Goal: Transaction & Acquisition: Purchase product/service

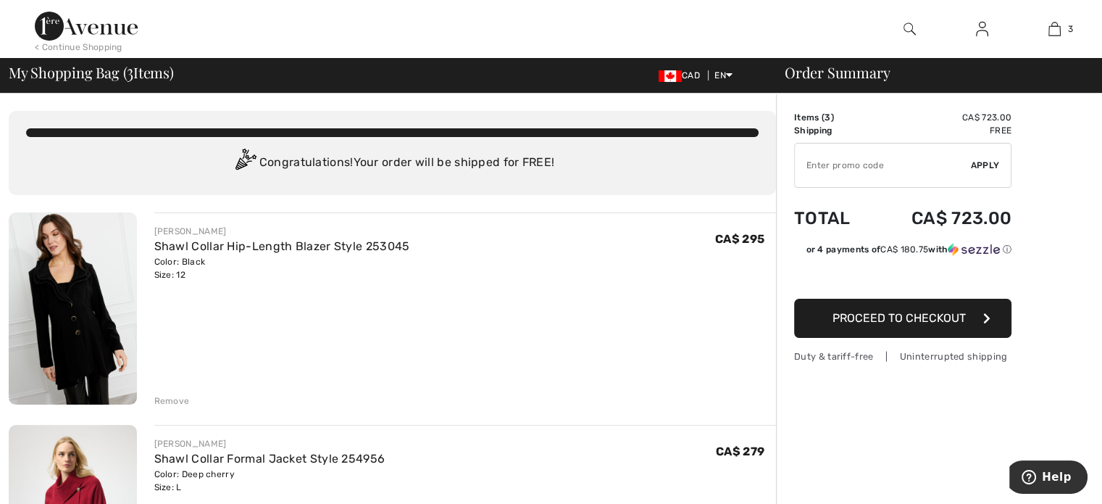
click at [64, 21] on img at bounding box center [86, 26] width 103 height 29
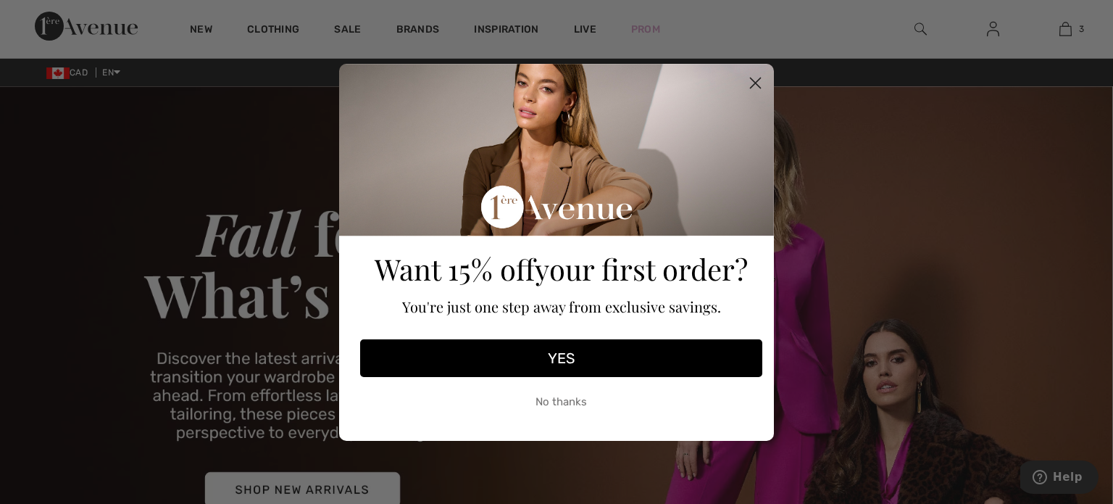
click at [750, 85] on circle "Close dialog" at bounding box center [756, 82] width 24 height 24
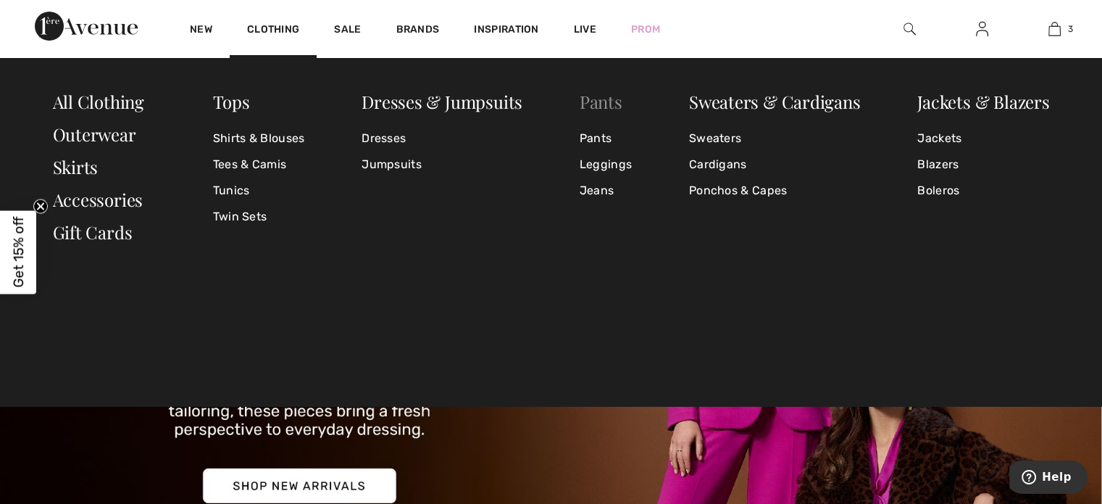
click at [596, 101] on link "Pants" at bounding box center [601, 101] width 43 height 23
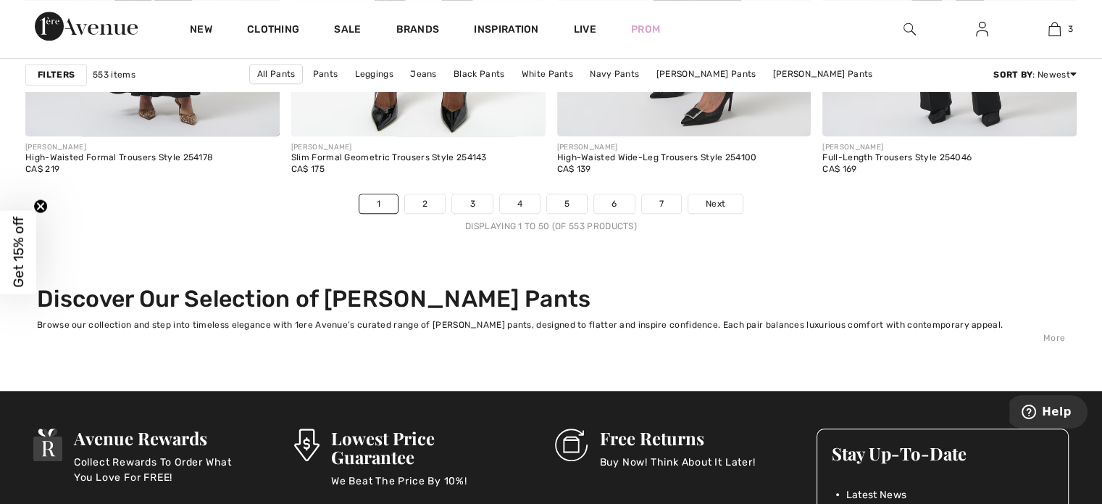
scroll to position [6874, 0]
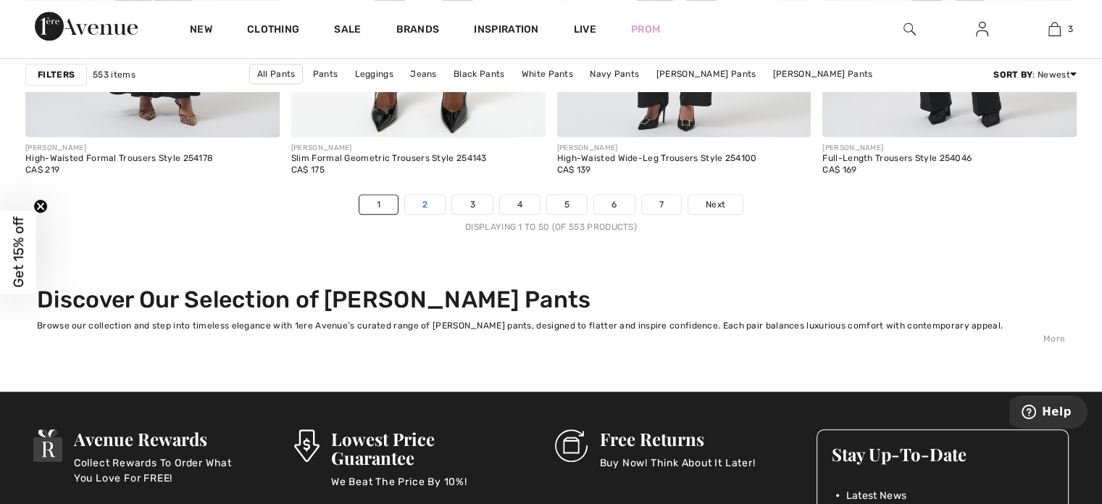
click at [428, 204] on link "2" at bounding box center [425, 204] width 40 height 19
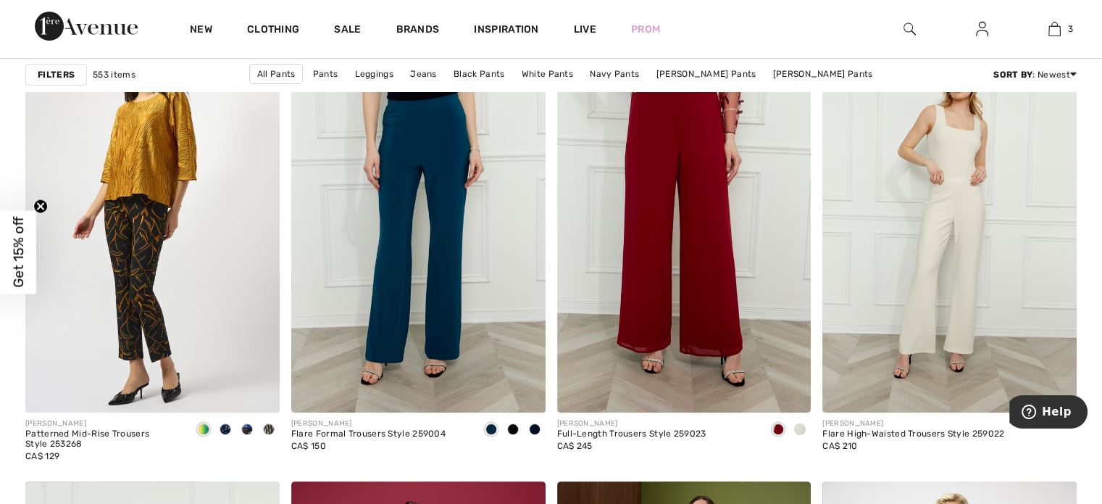
scroll to position [5699, 0]
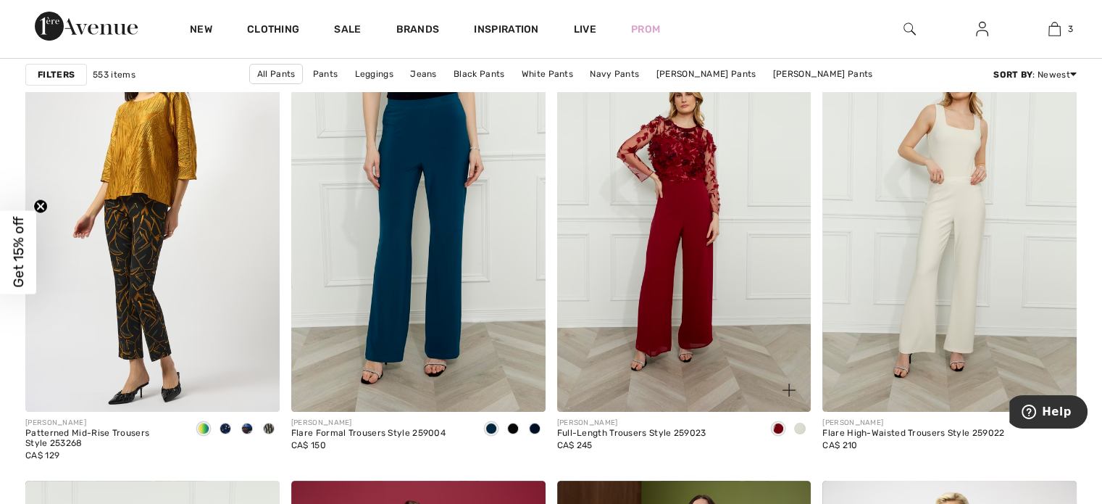
click at [801, 425] on span at bounding box center [800, 428] width 12 height 12
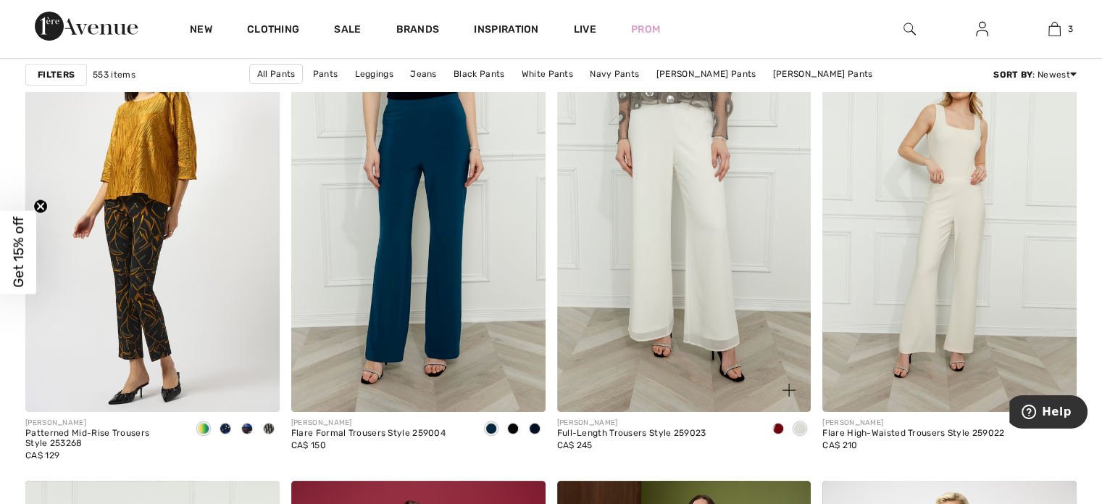
click at [722, 325] on img at bounding box center [684, 220] width 254 height 381
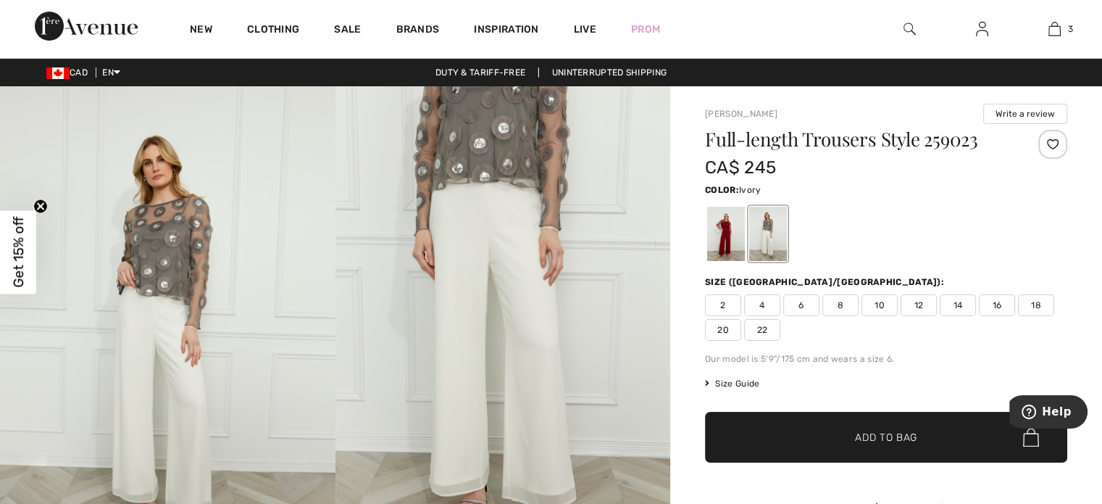
click at [913, 300] on span "12" at bounding box center [919, 305] width 36 height 22
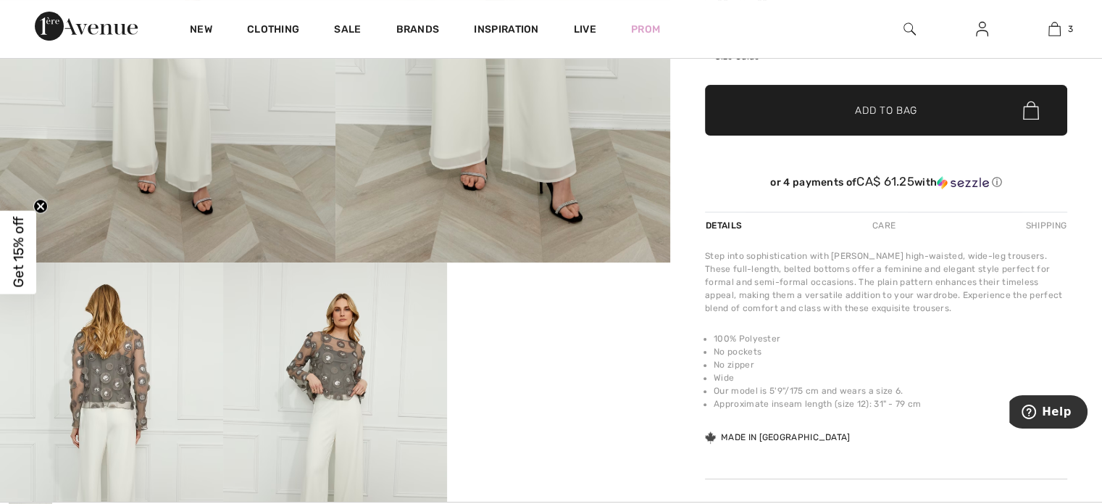
scroll to position [326, 0]
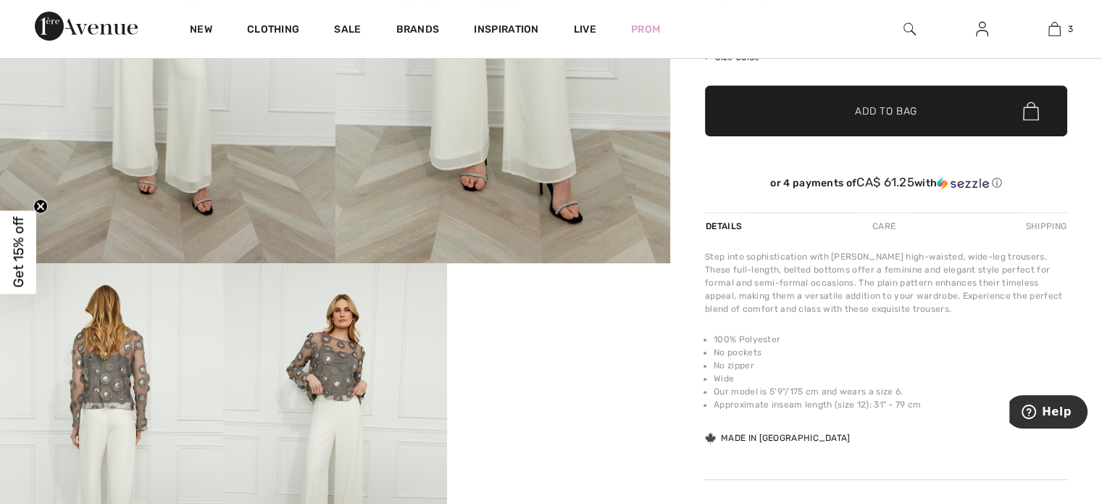
click at [872, 92] on span "✔ Added to Bag Add to Bag" at bounding box center [886, 111] width 362 height 51
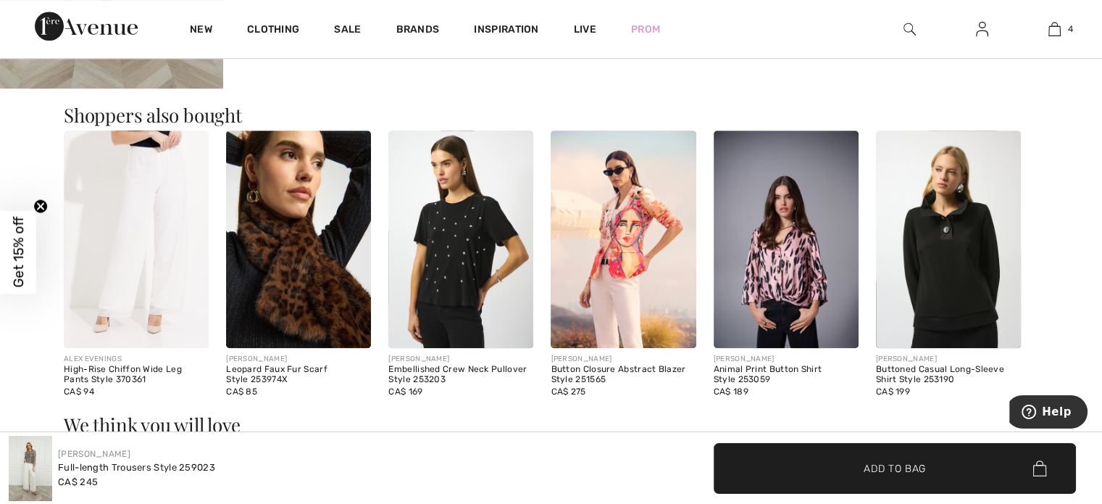
scroll to position [1173, 0]
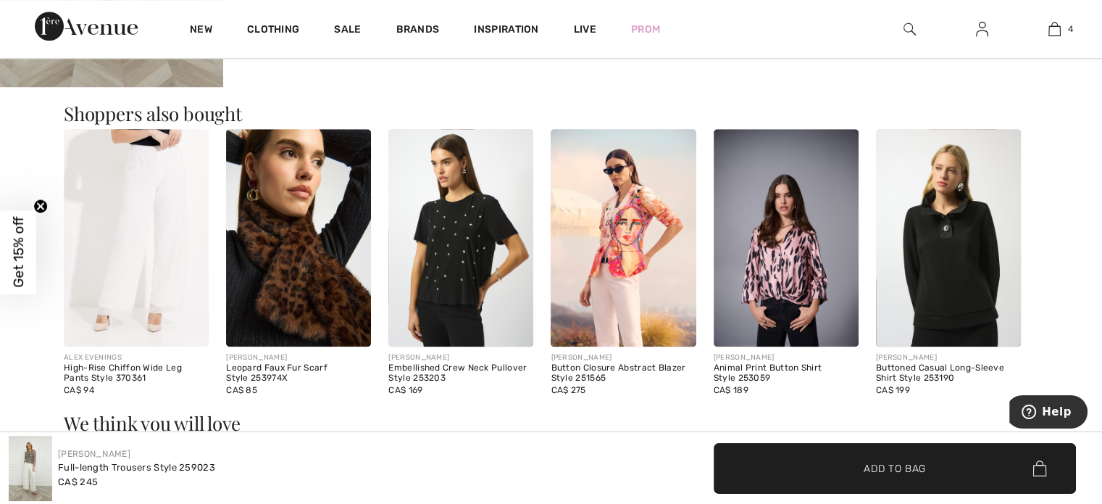
click at [147, 221] on img at bounding box center [136, 237] width 145 height 217
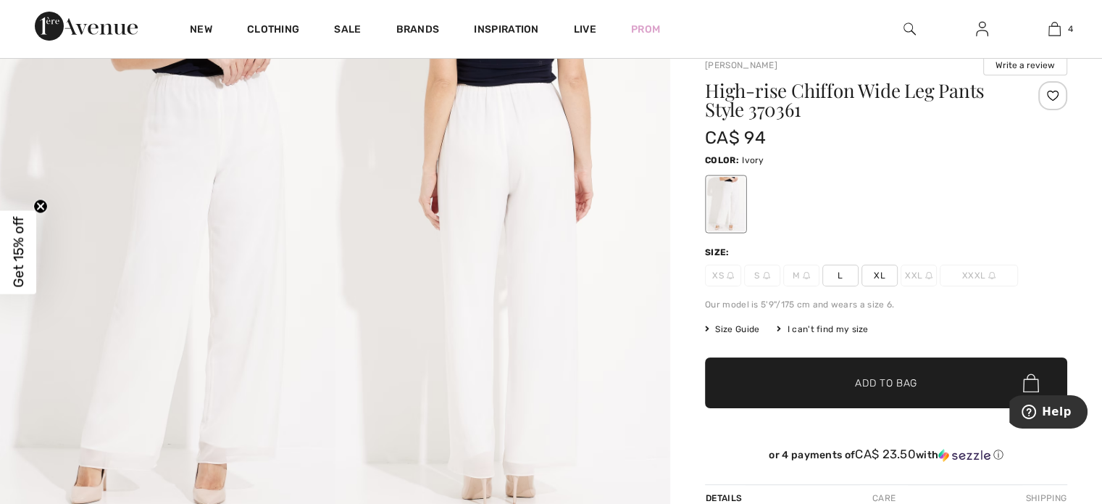
scroll to position [101, 0]
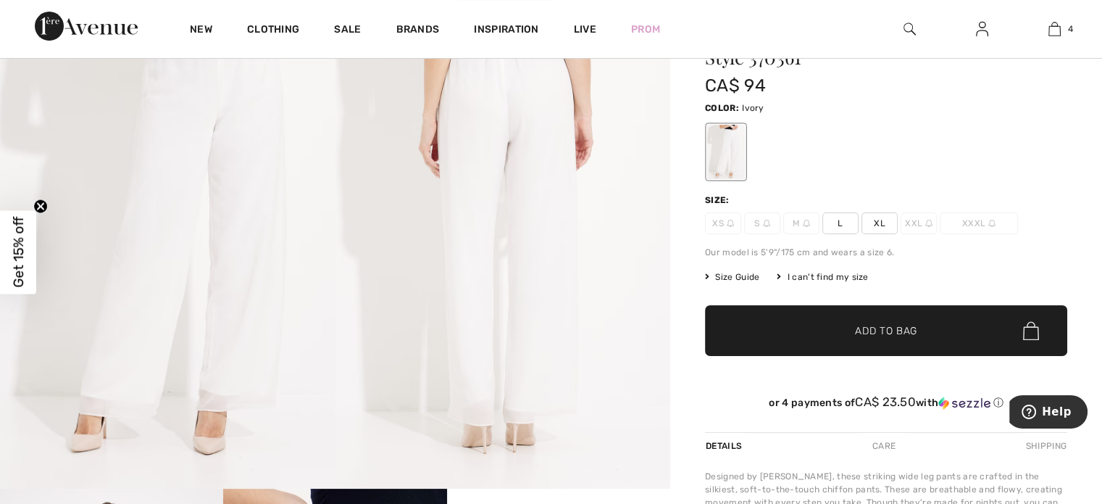
click at [841, 222] on span "L" at bounding box center [841, 223] width 36 height 22
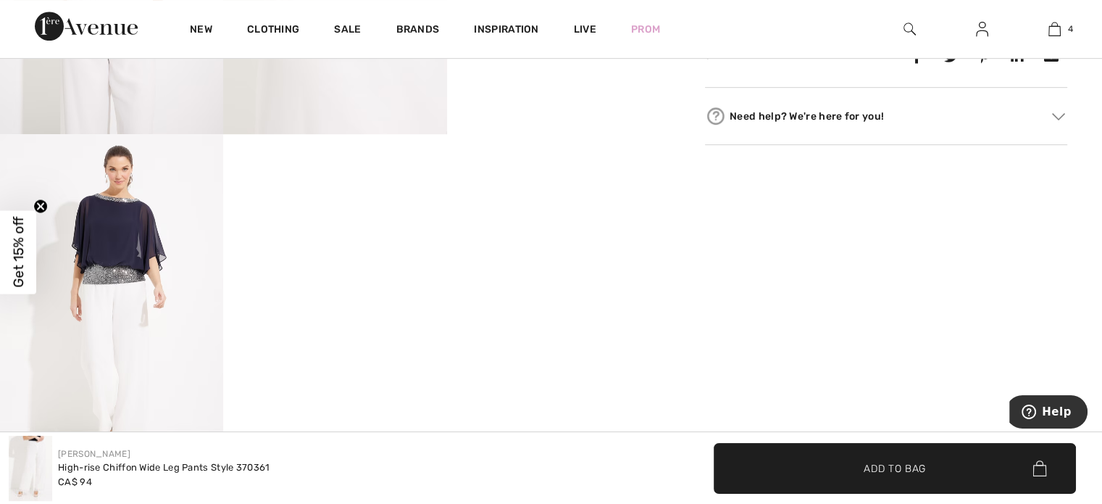
scroll to position [875, 0]
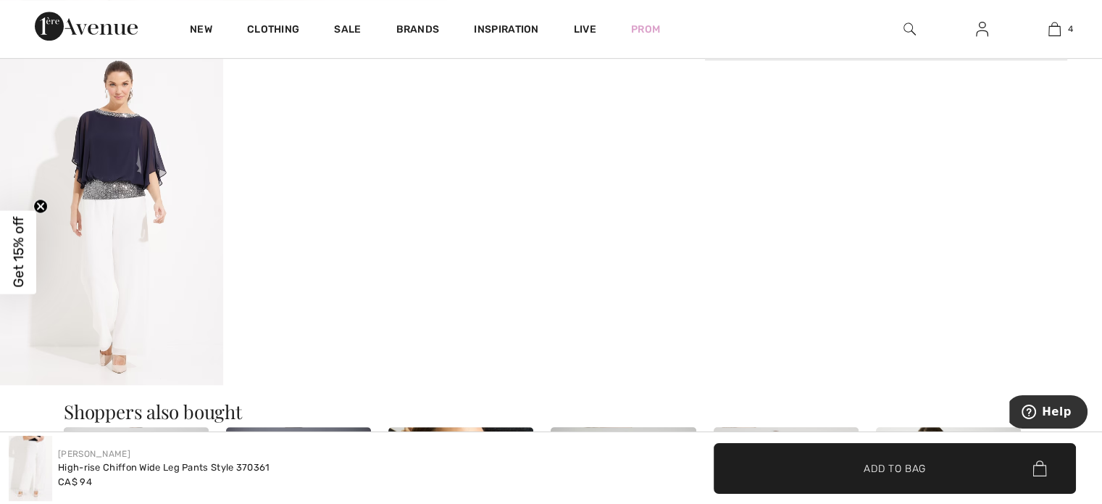
click at [91, 304] on img at bounding box center [111, 216] width 223 height 335
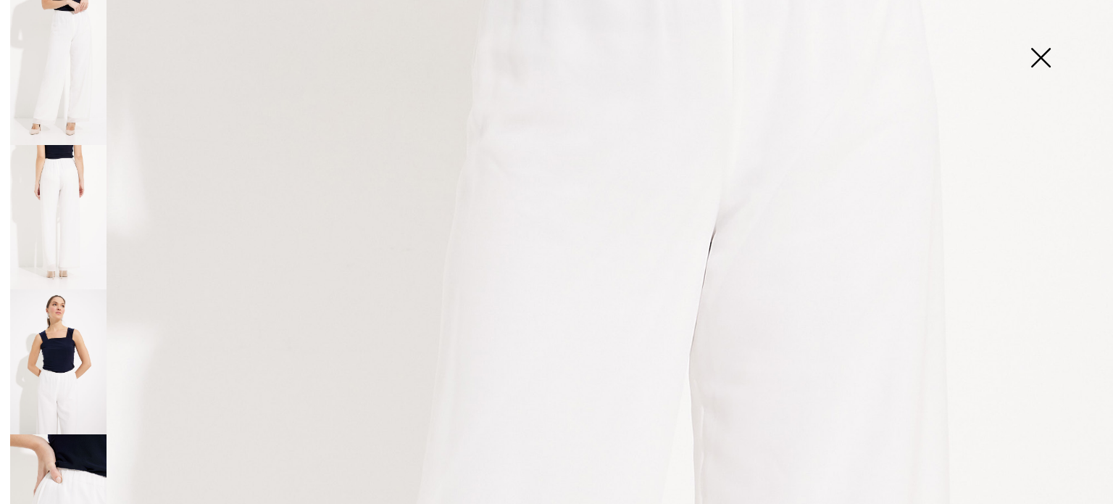
scroll to position [0, 0]
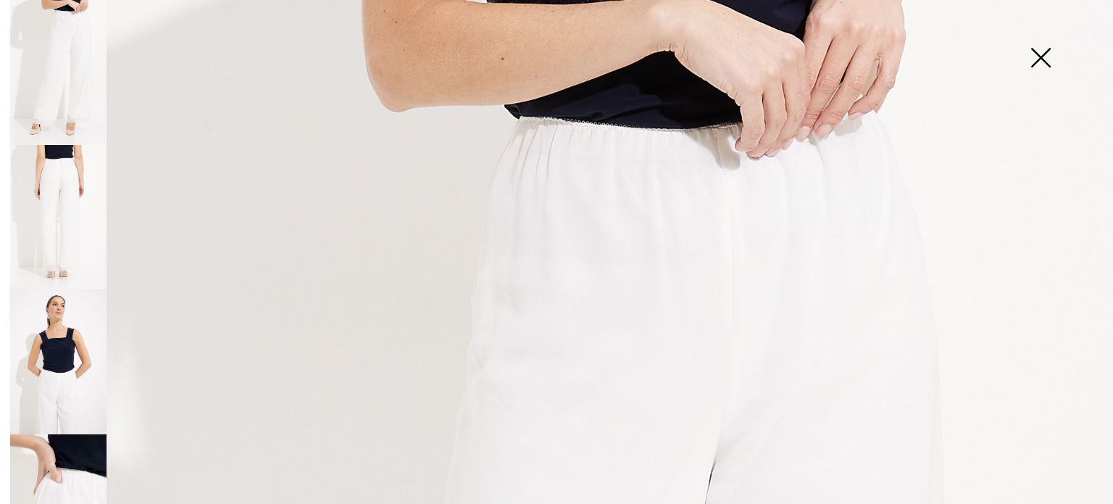
click at [1043, 70] on img at bounding box center [1040, 59] width 72 height 75
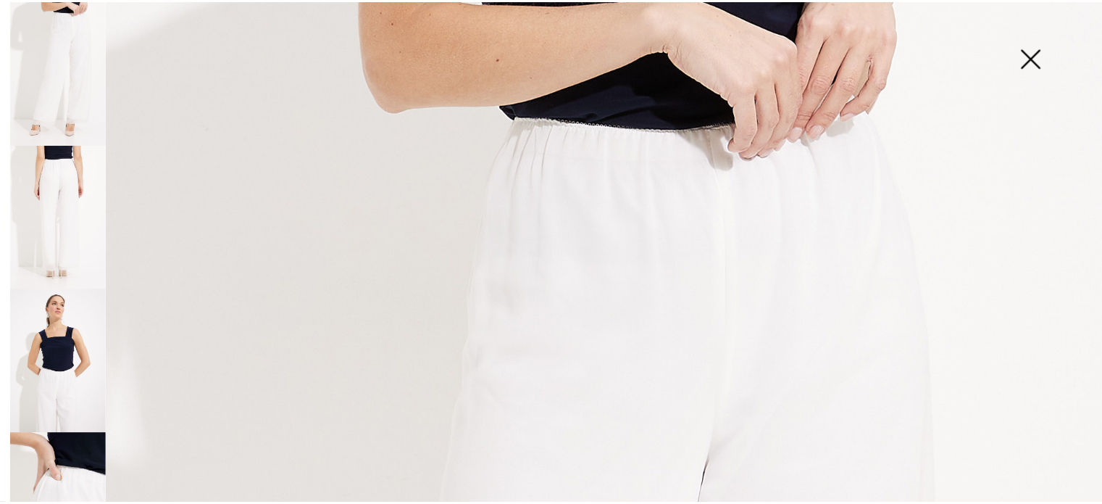
scroll to position [875, 0]
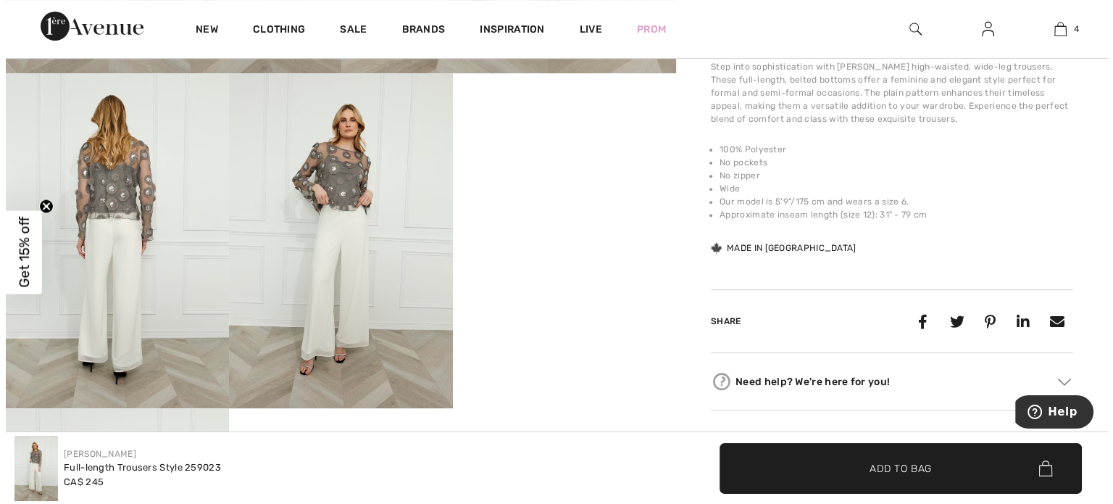
scroll to position [512, 0]
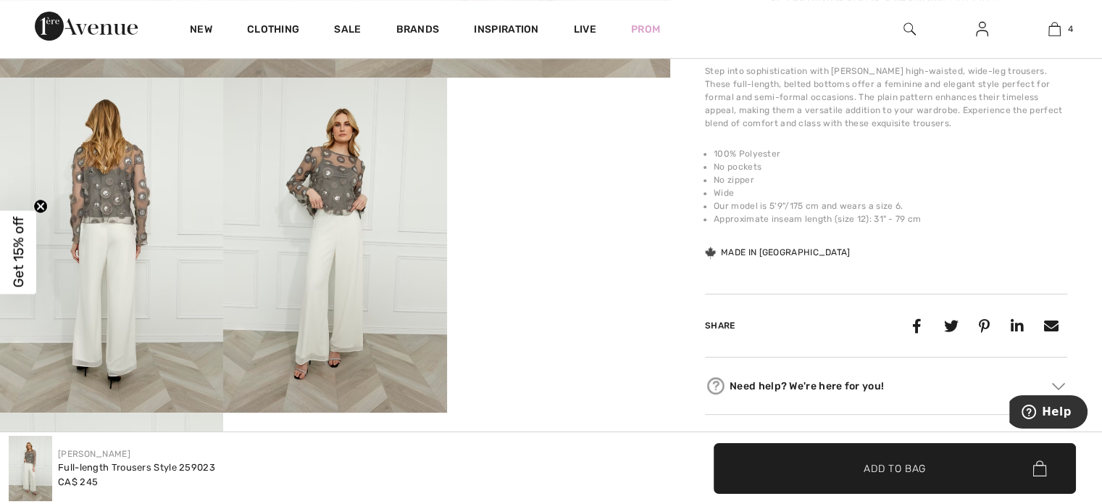
click at [148, 201] on img at bounding box center [111, 245] width 223 height 335
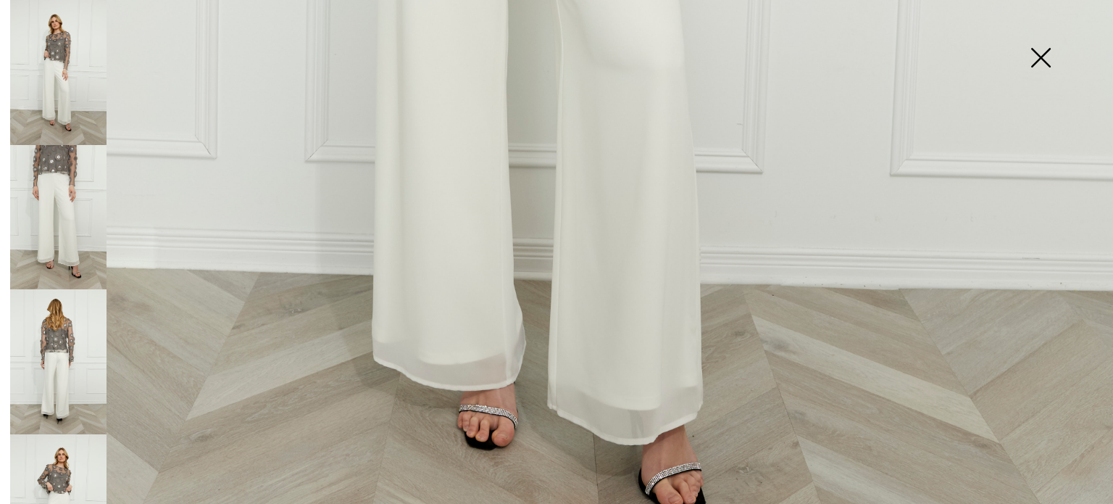
scroll to position [991, 0]
click at [48, 270] on img at bounding box center [58, 217] width 96 height 145
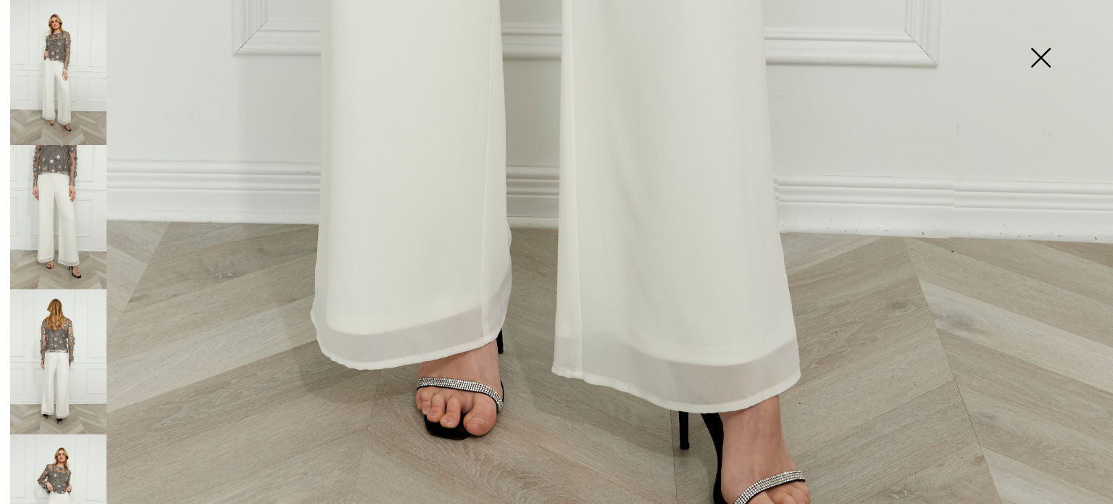
click at [61, 247] on img at bounding box center [58, 217] width 96 height 145
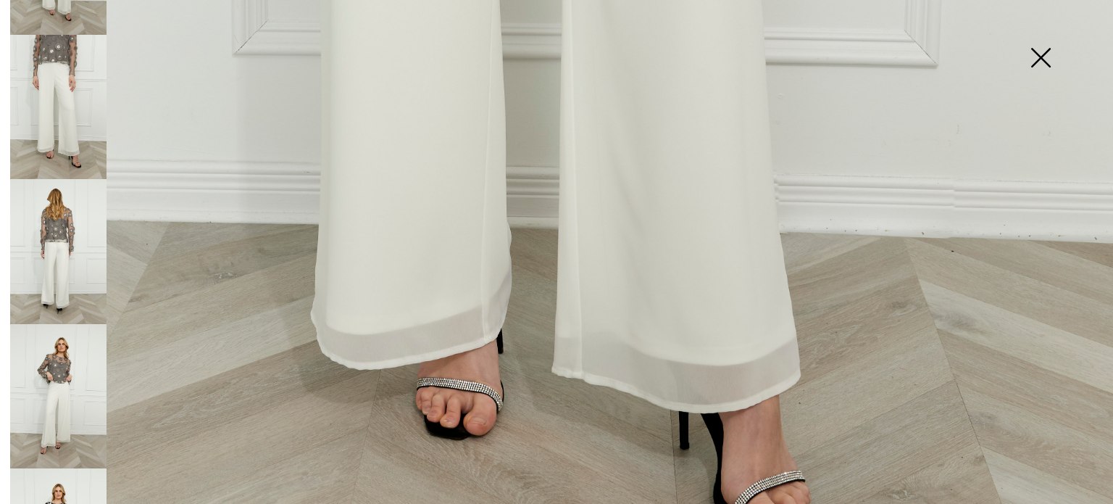
scroll to position [193, 0]
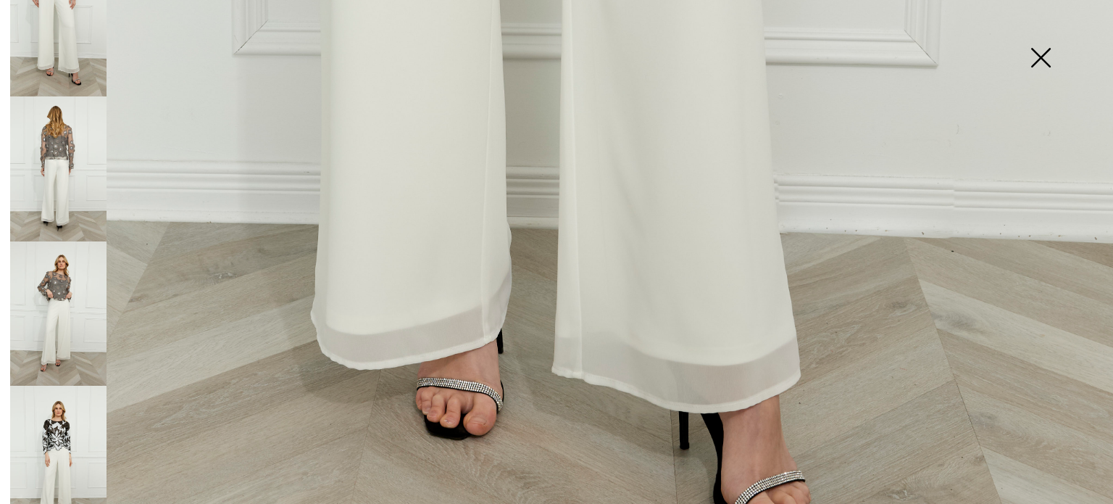
click at [67, 388] on img at bounding box center [58, 458] width 96 height 145
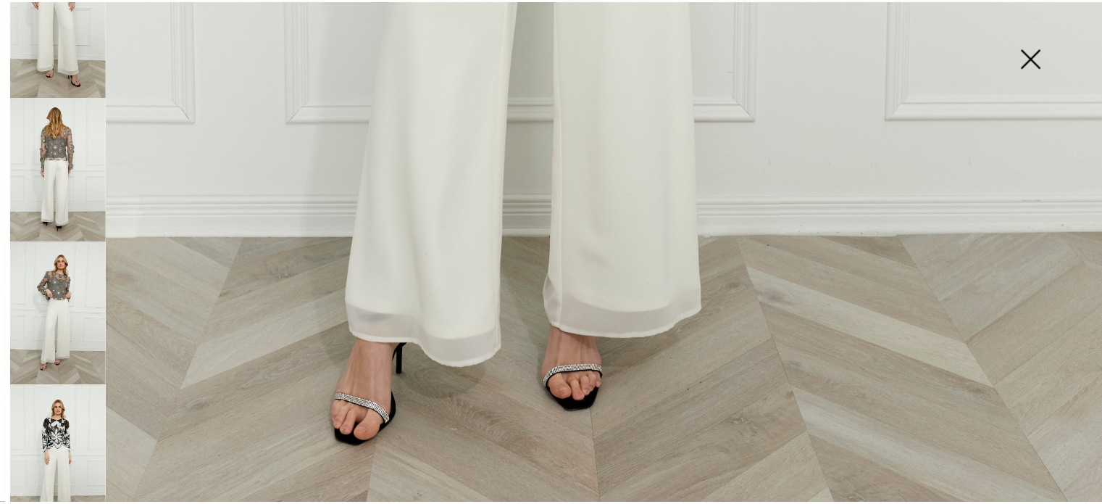
scroll to position [1149, 0]
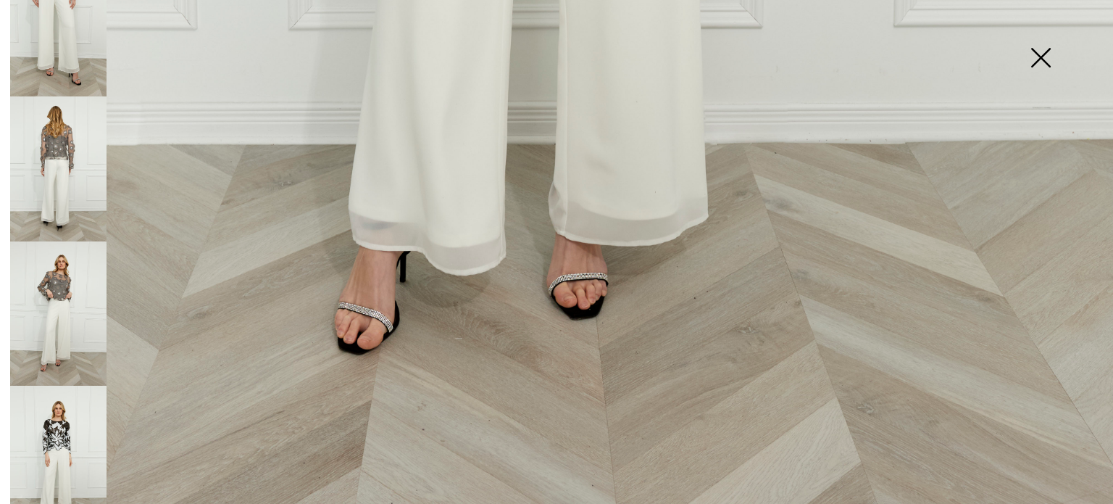
click at [1044, 60] on img at bounding box center [1040, 59] width 72 height 75
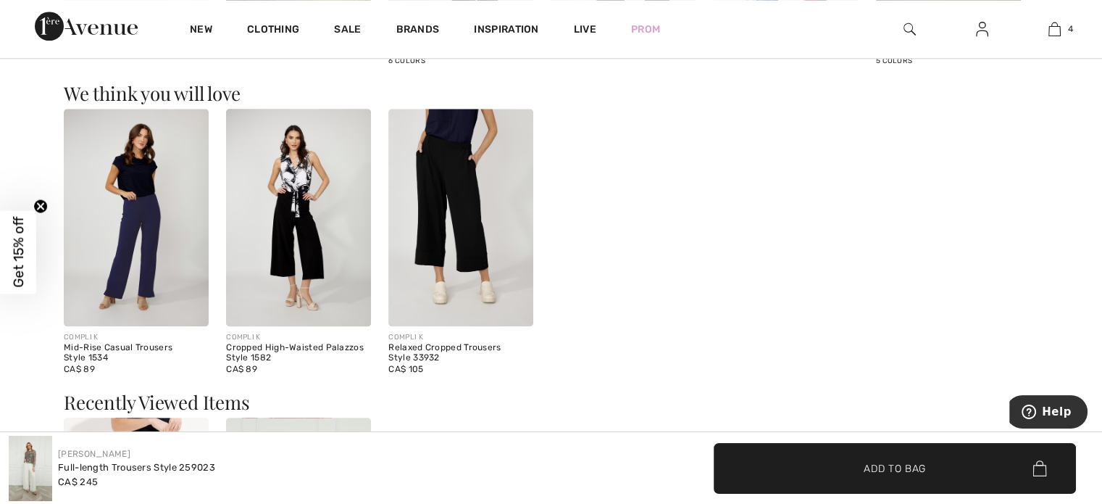
scroll to position [1516, 0]
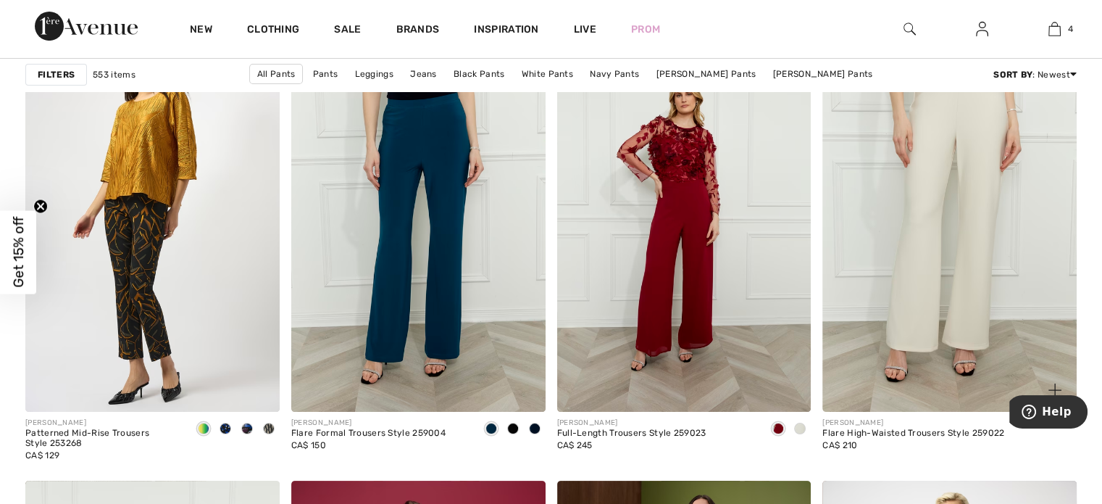
click at [973, 250] on img at bounding box center [950, 220] width 254 height 381
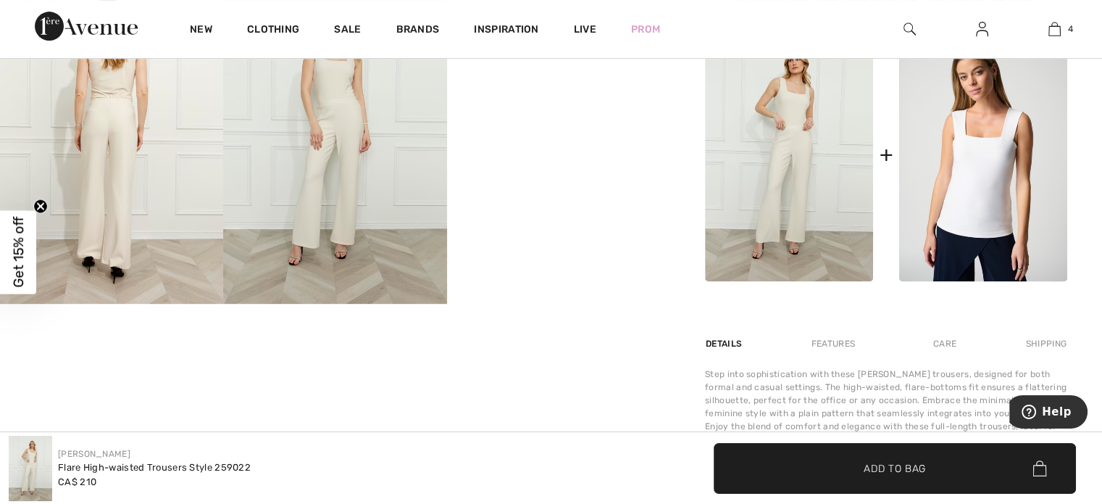
scroll to position [622, 0]
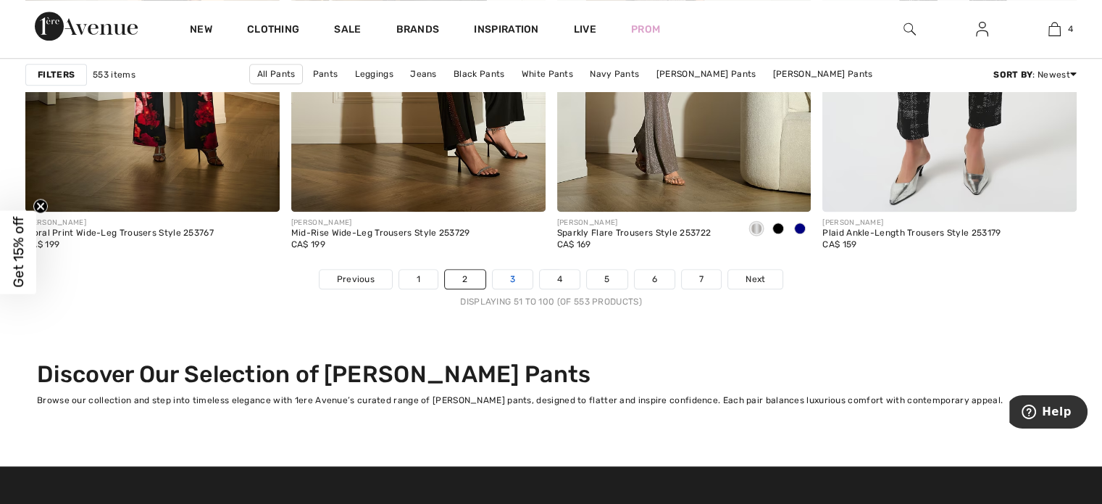
scroll to position [6798, 0]
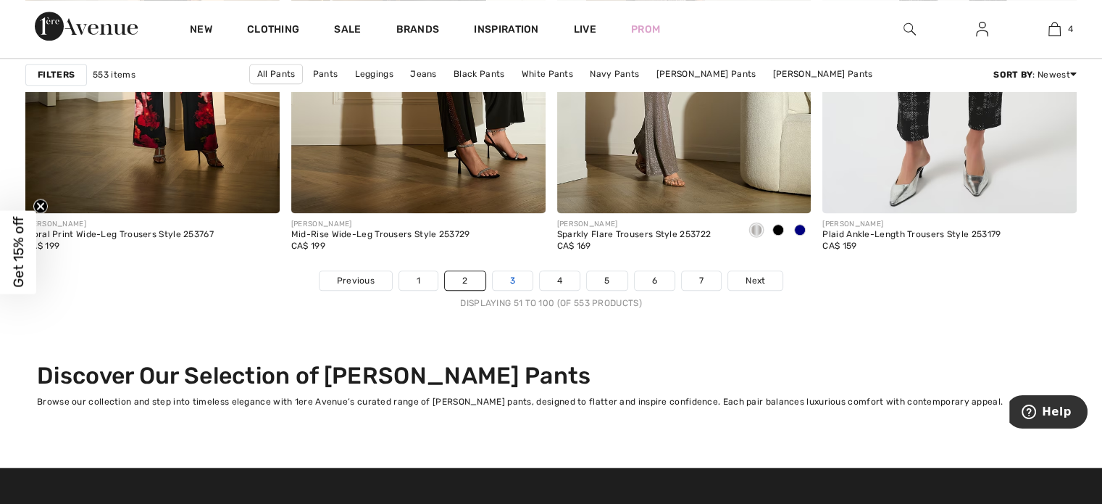
click at [509, 278] on link "3" at bounding box center [513, 280] width 40 height 19
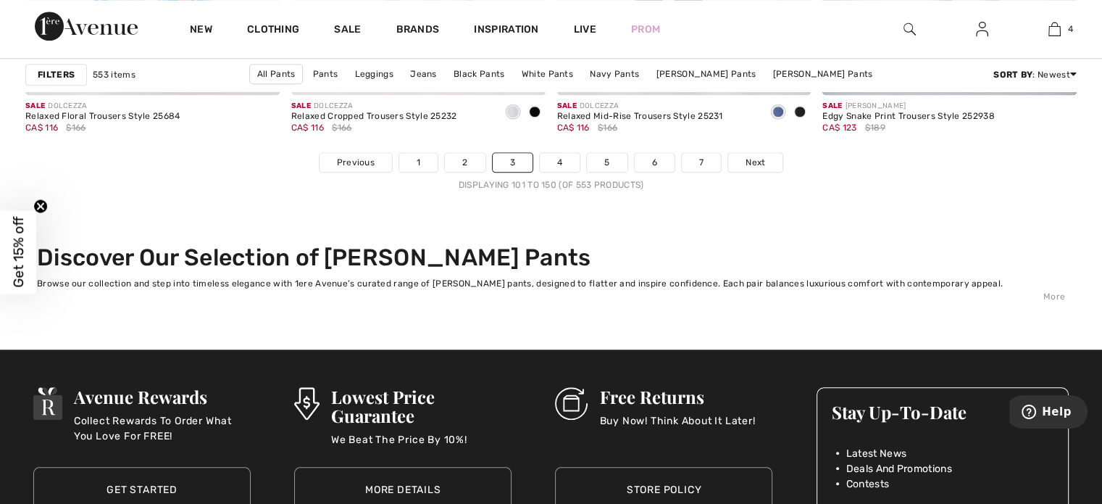
scroll to position [6924, 0]
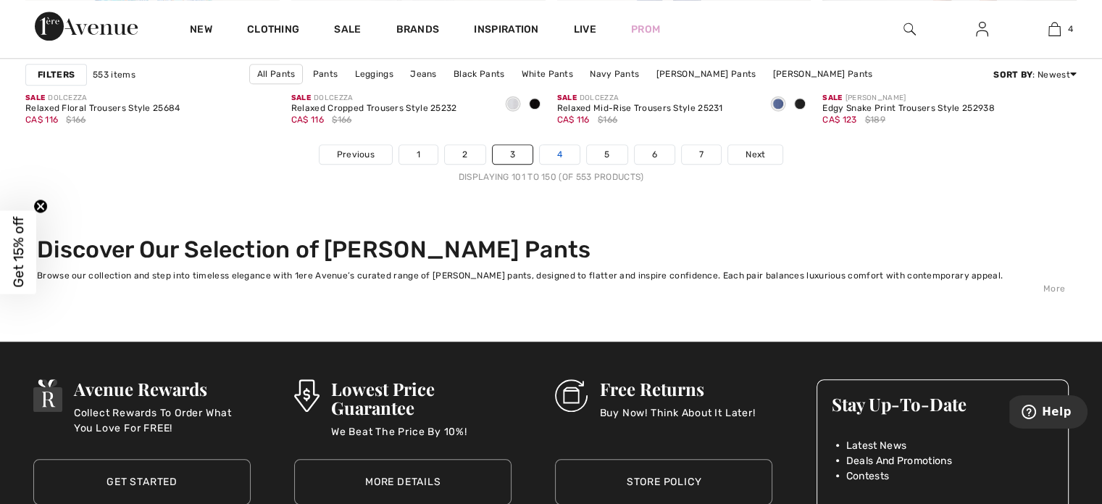
click at [559, 156] on link "4" at bounding box center [560, 154] width 40 height 19
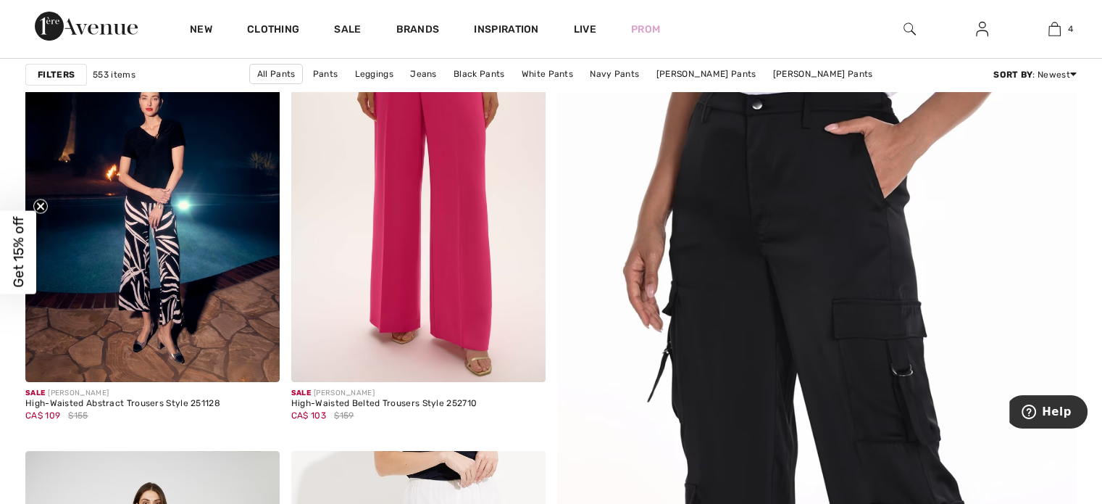
scroll to position [222, 0]
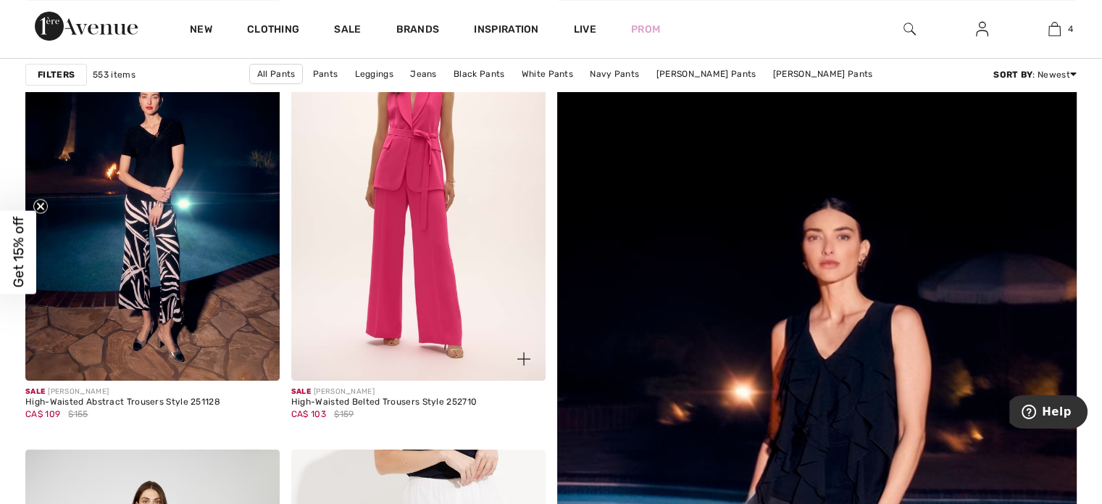
click at [397, 112] on img at bounding box center [418, 189] width 254 height 381
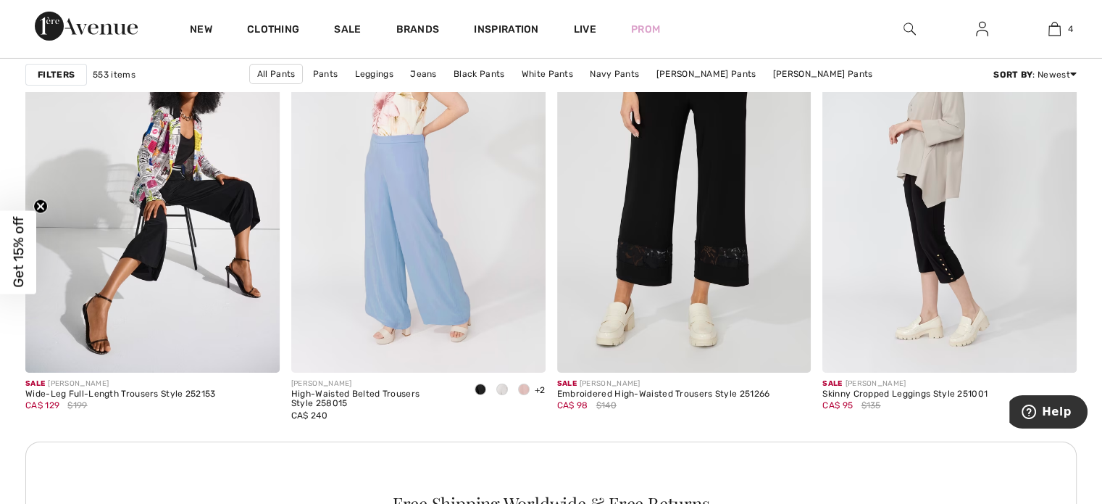
scroll to position [5116, 0]
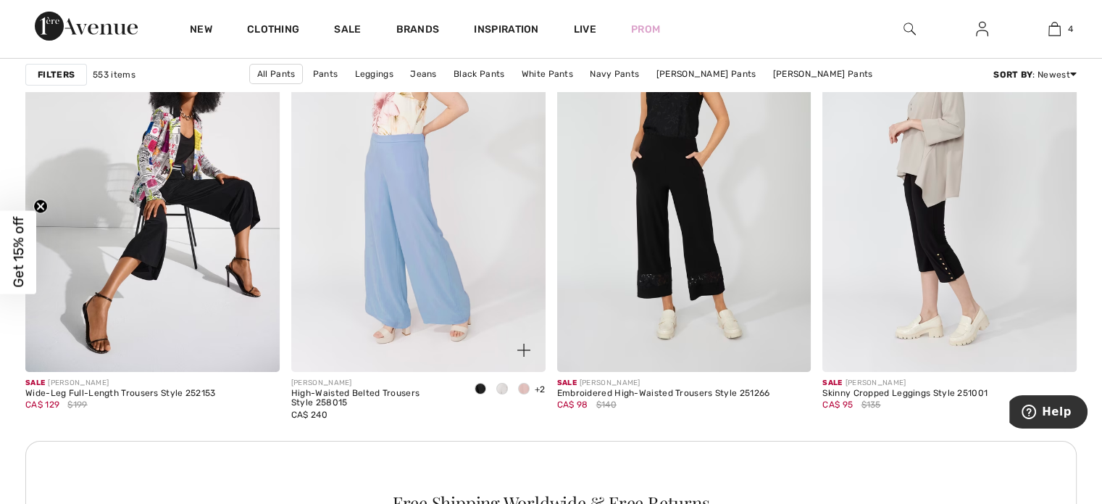
click at [501, 391] on span at bounding box center [502, 389] width 12 height 12
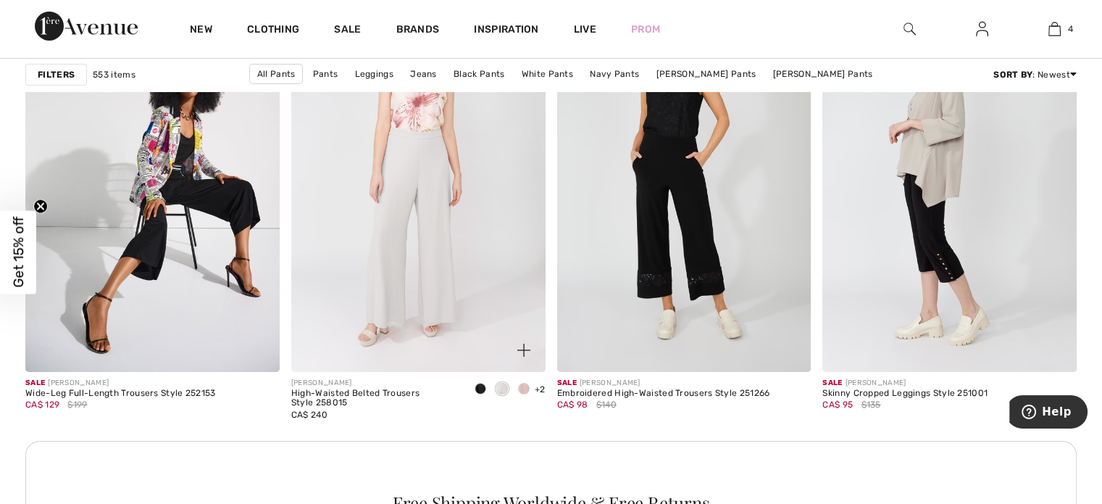
click at [527, 385] on span at bounding box center [524, 389] width 12 height 12
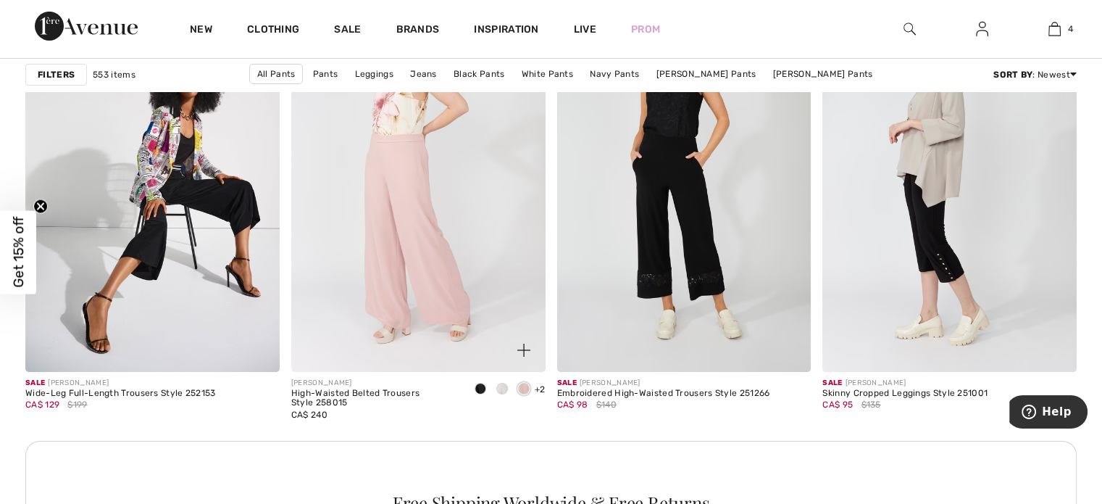
click at [480, 388] on span at bounding box center [481, 389] width 12 height 12
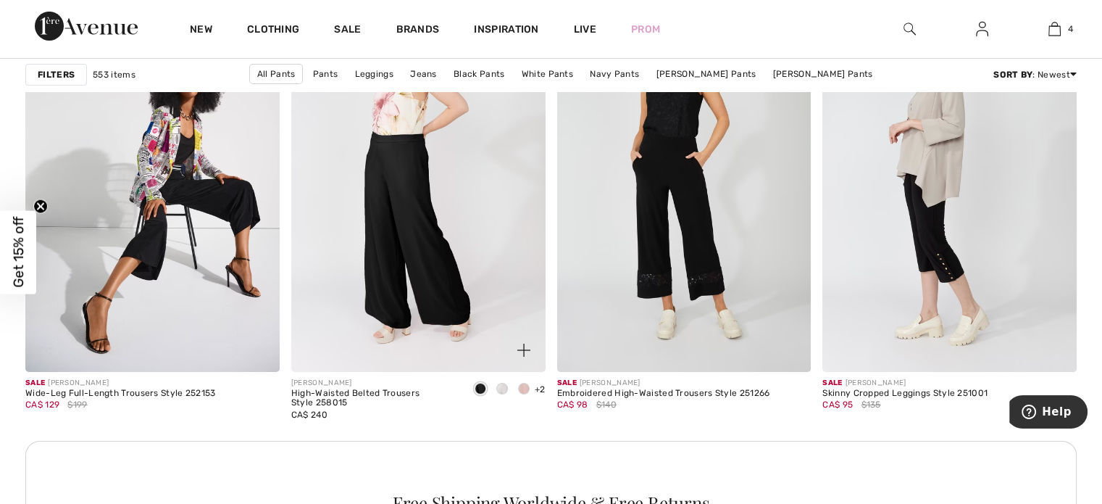
click at [502, 386] on span at bounding box center [502, 389] width 12 height 12
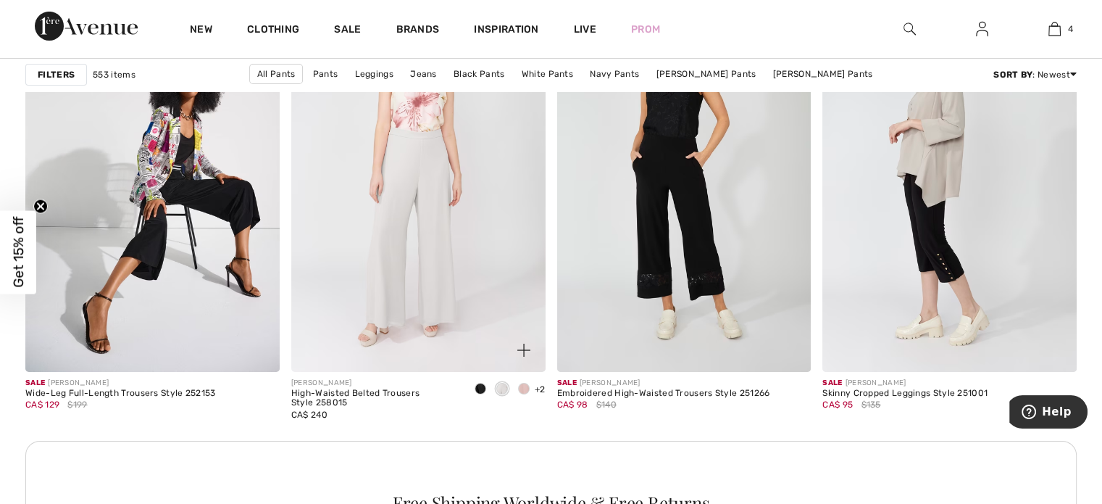
click at [416, 214] on img at bounding box center [418, 180] width 254 height 381
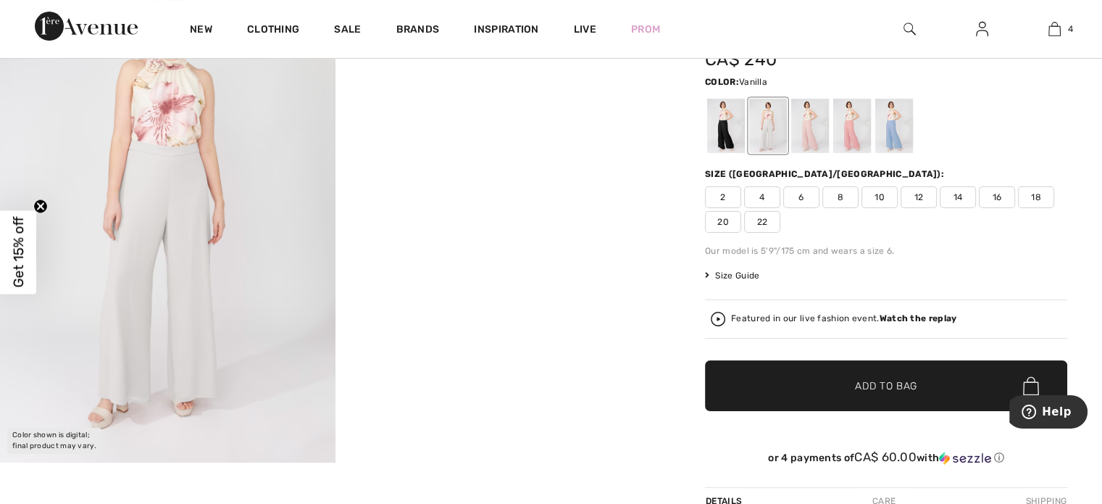
click at [165, 193] on img at bounding box center [168, 210] width 336 height 503
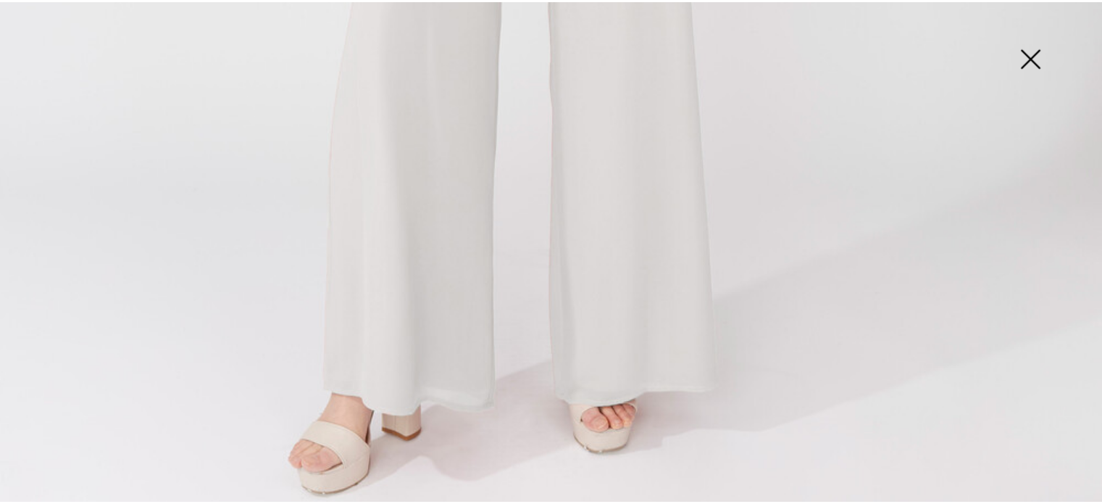
scroll to position [1149, 0]
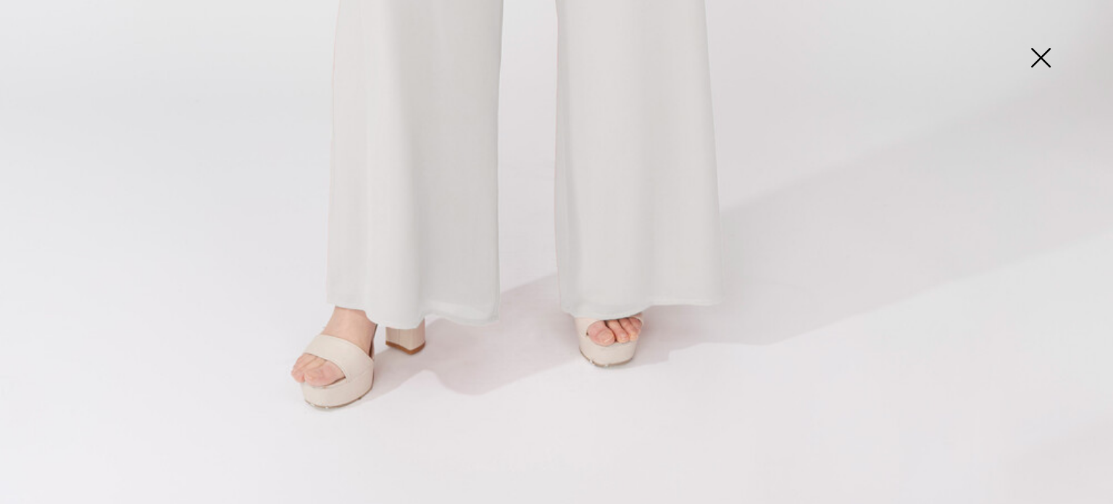
click at [1047, 55] on img at bounding box center [1040, 59] width 72 height 75
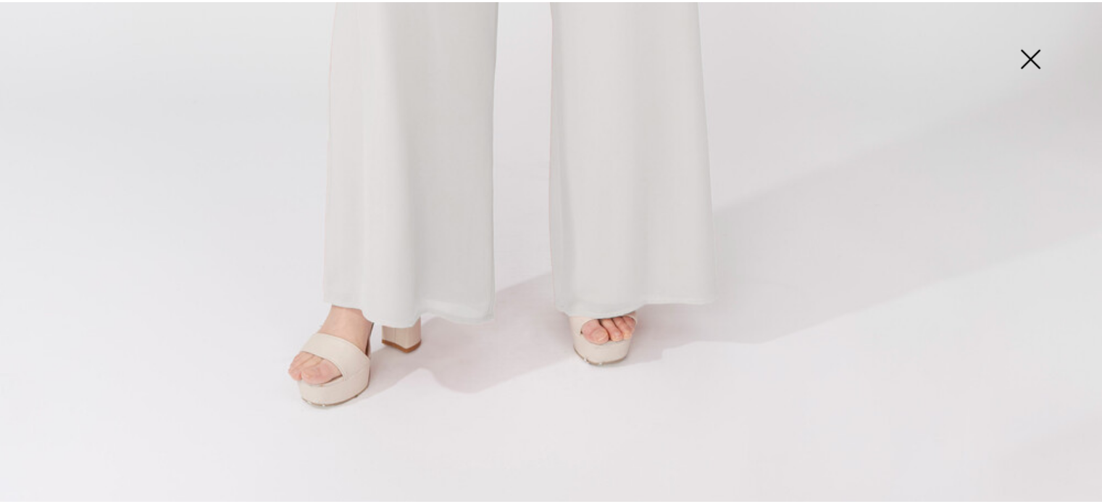
scroll to position [1133, 0]
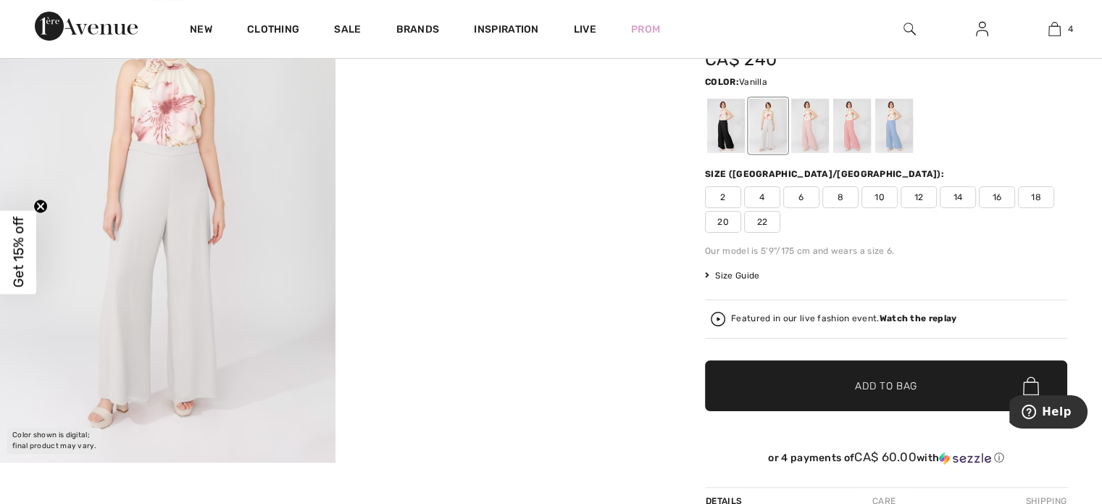
drag, startPoint x: 535, startPoint y: 201, endPoint x: 581, endPoint y: 133, distance: 81.8
click at [581, 133] on div at bounding box center [335, 210] width 670 height 503
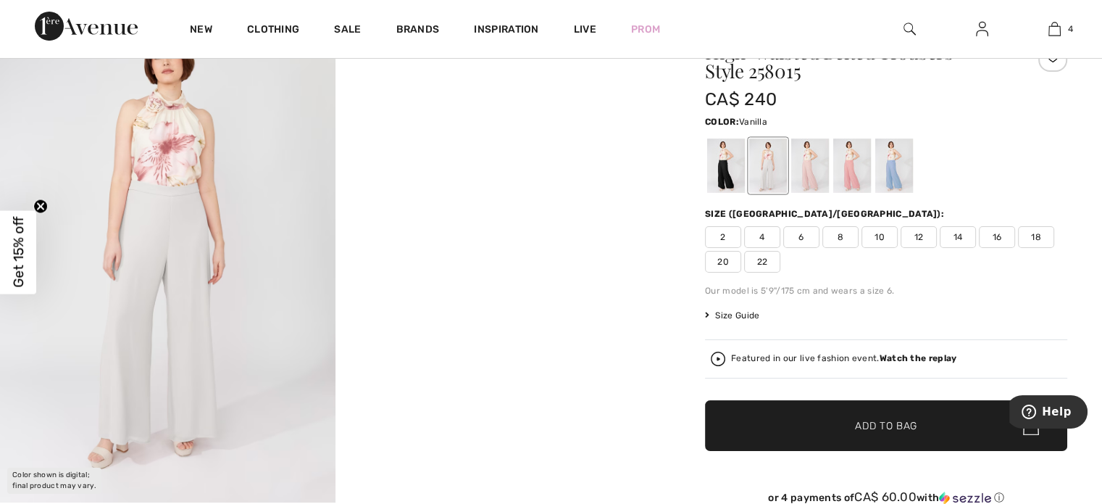
scroll to position [87, 0]
click at [807, 172] on div at bounding box center [810, 165] width 38 height 54
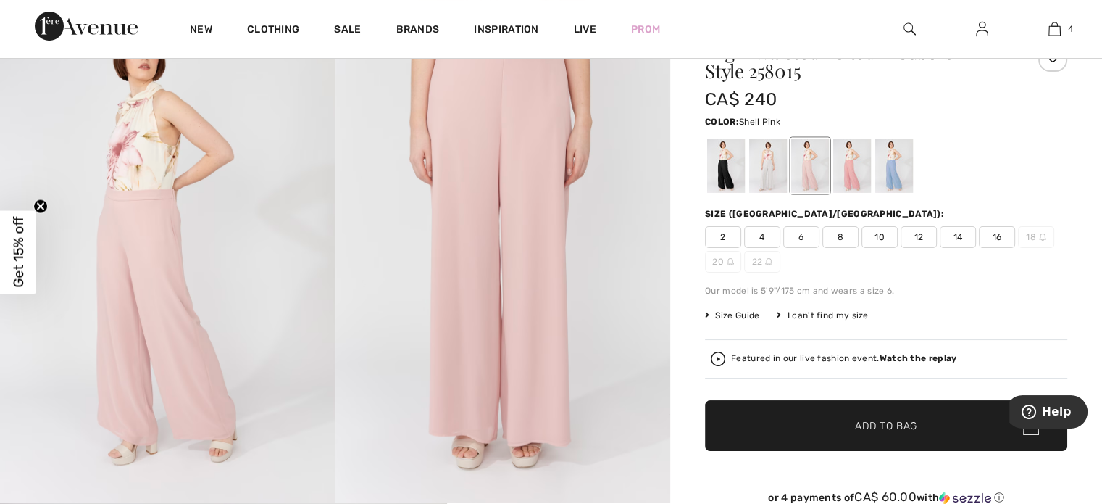
click at [854, 170] on div at bounding box center [852, 165] width 38 height 54
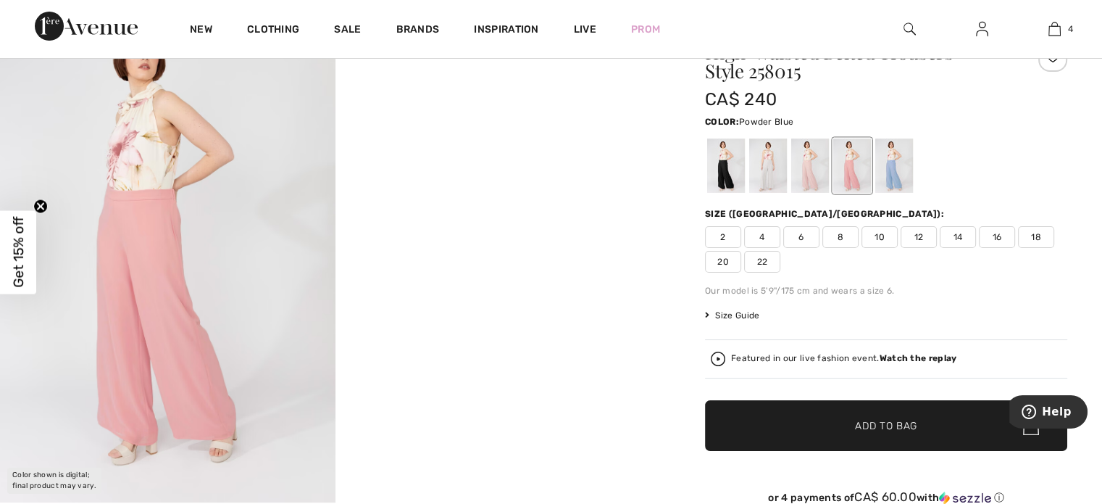
click at [898, 165] on div at bounding box center [894, 165] width 38 height 54
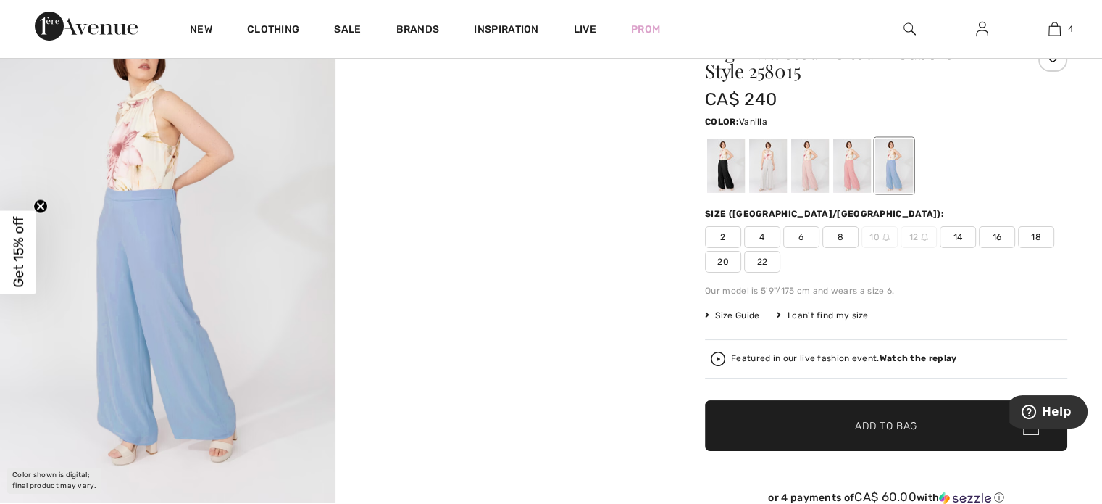
click at [771, 165] on div at bounding box center [768, 165] width 38 height 54
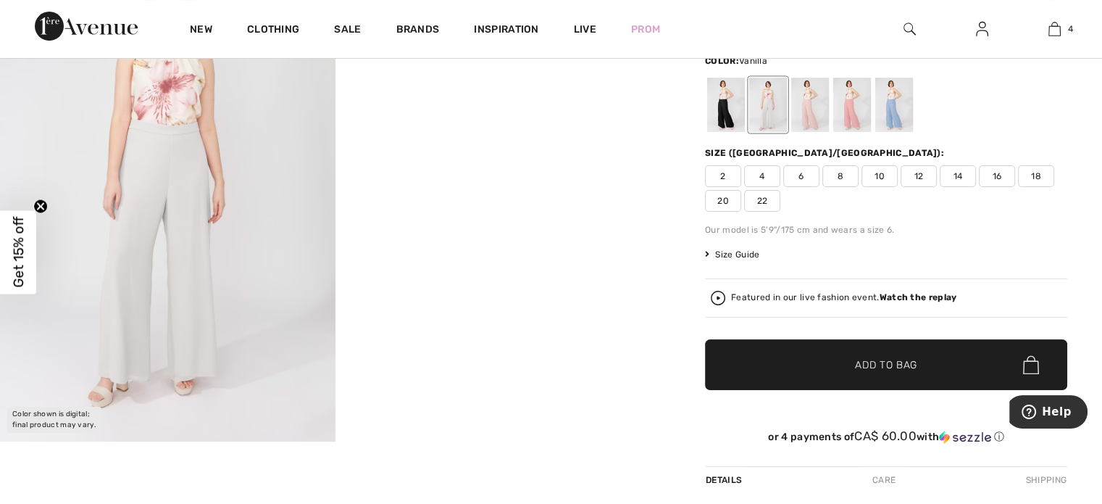
scroll to position [147, 0]
click at [918, 178] on span "12" at bounding box center [919, 177] width 36 height 22
click at [859, 360] on span "Add to Bag" at bounding box center [886, 365] width 62 height 15
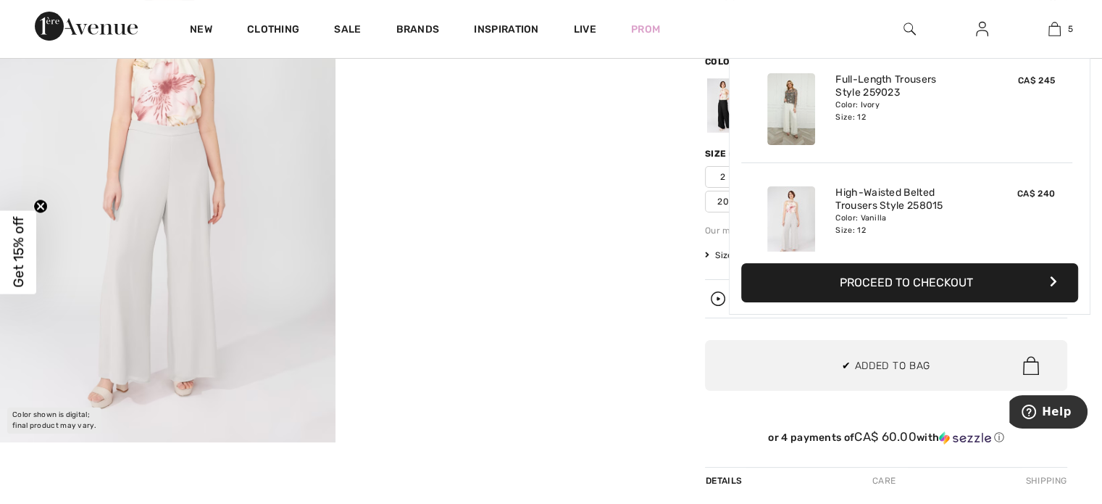
scroll to position [383, 0]
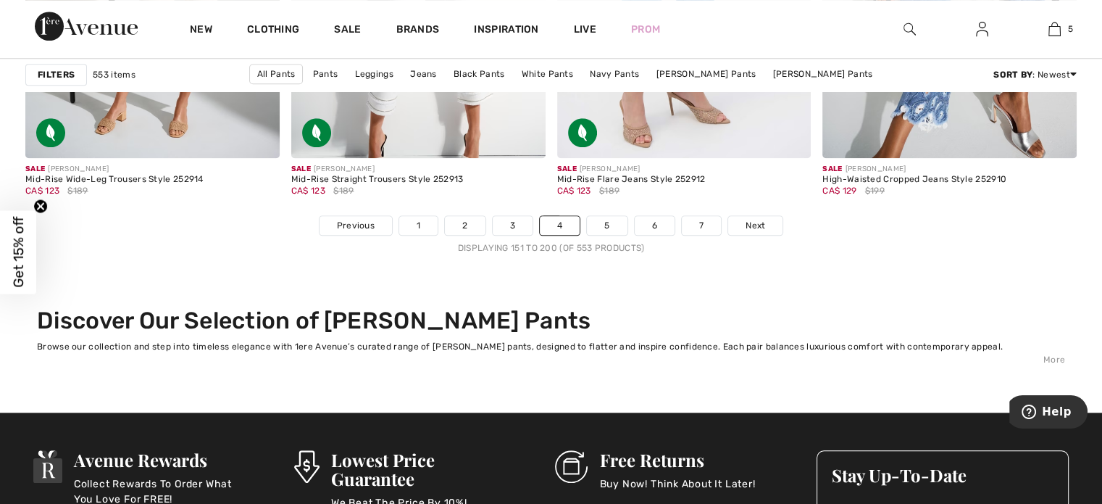
scroll to position [6862, 0]
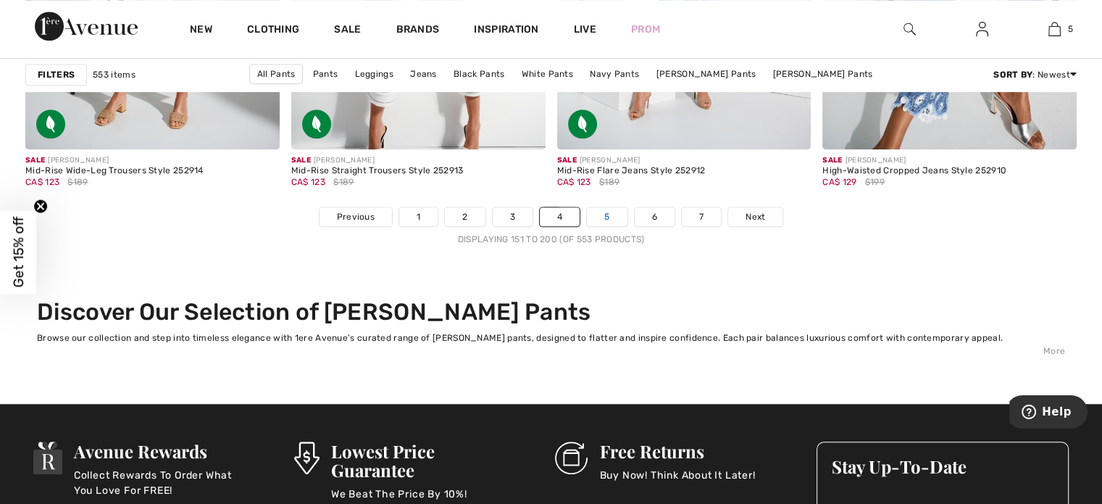
click at [603, 215] on link "5" at bounding box center [607, 216] width 40 height 19
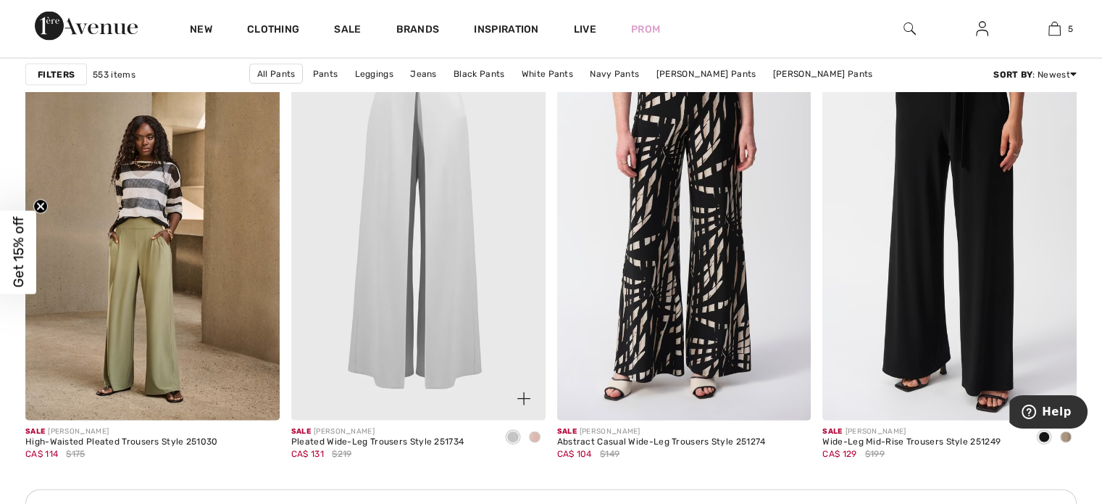
scroll to position [3055, 0]
click at [443, 247] on img at bounding box center [418, 229] width 254 height 381
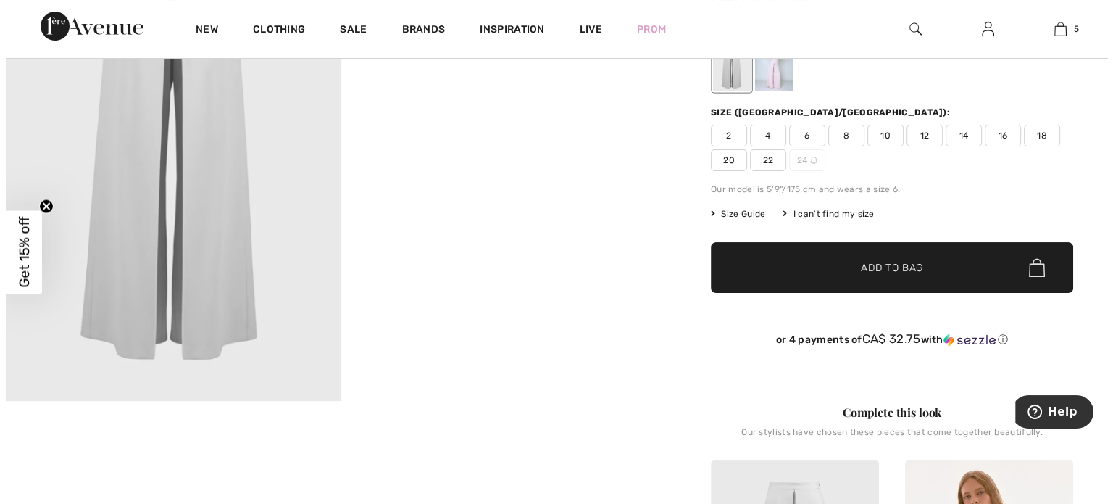
scroll to position [191, 0]
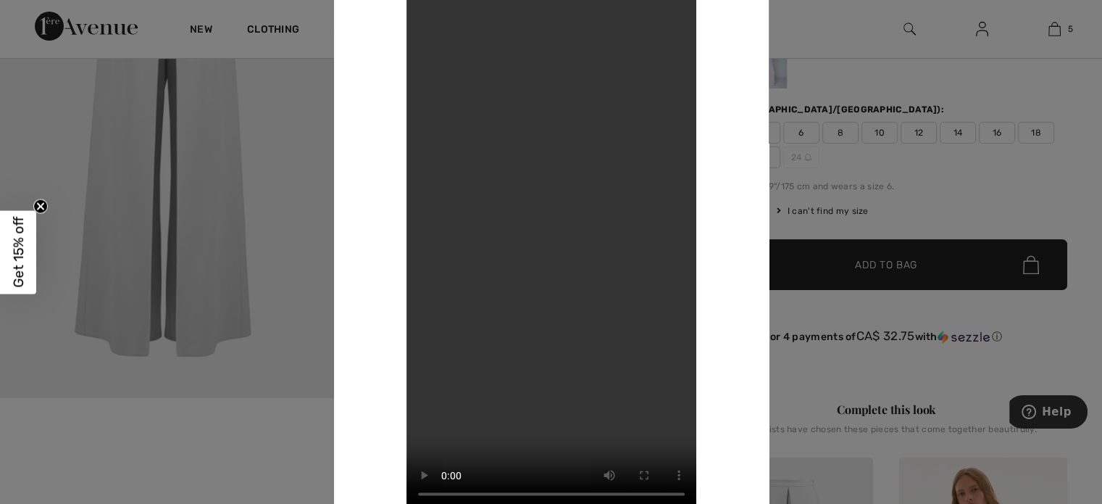
click at [867, 60] on div at bounding box center [551, 252] width 1102 height 504
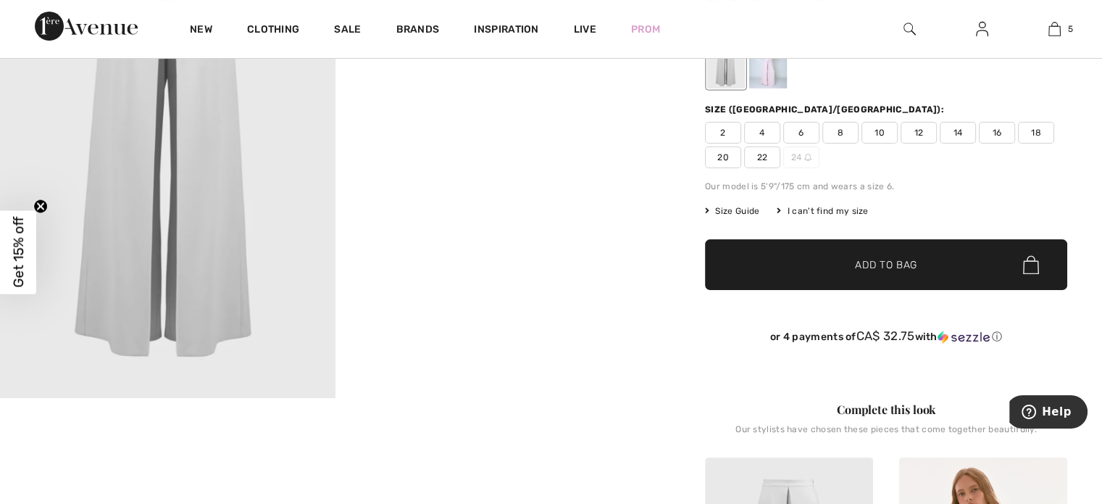
click at [725, 66] on div at bounding box center [726, 61] width 38 height 54
click at [762, 68] on div at bounding box center [768, 61] width 38 height 54
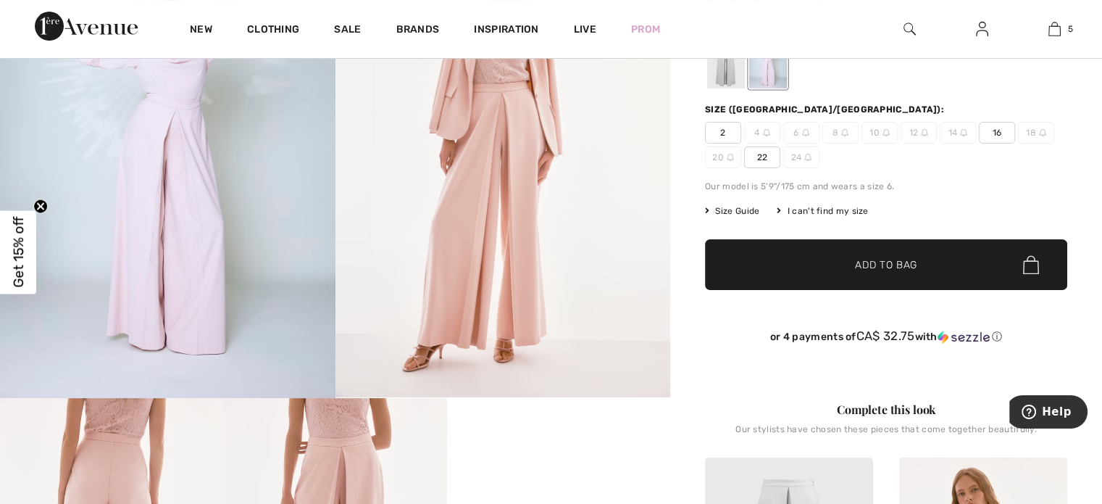
click at [174, 242] on img at bounding box center [168, 146] width 336 height 503
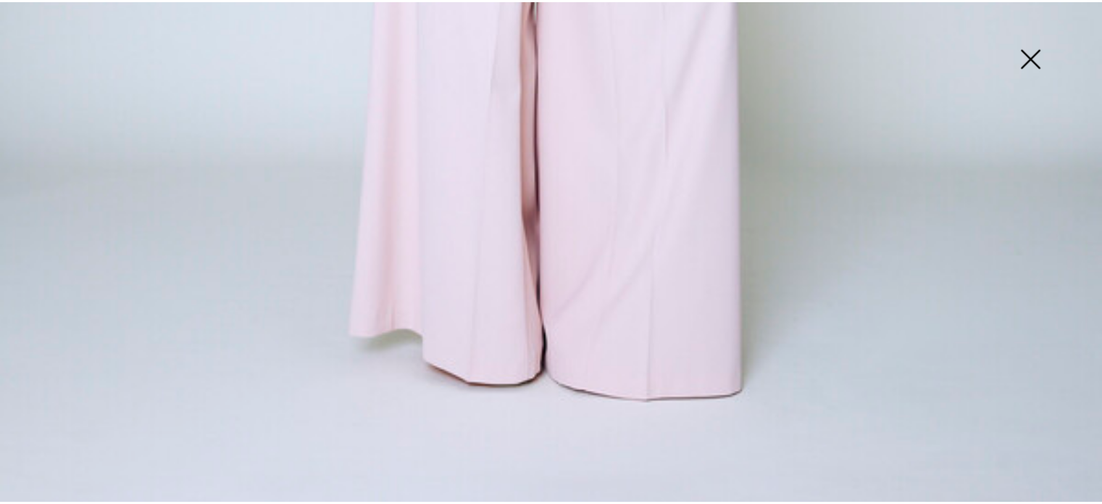
scroll to position [1149, 0]
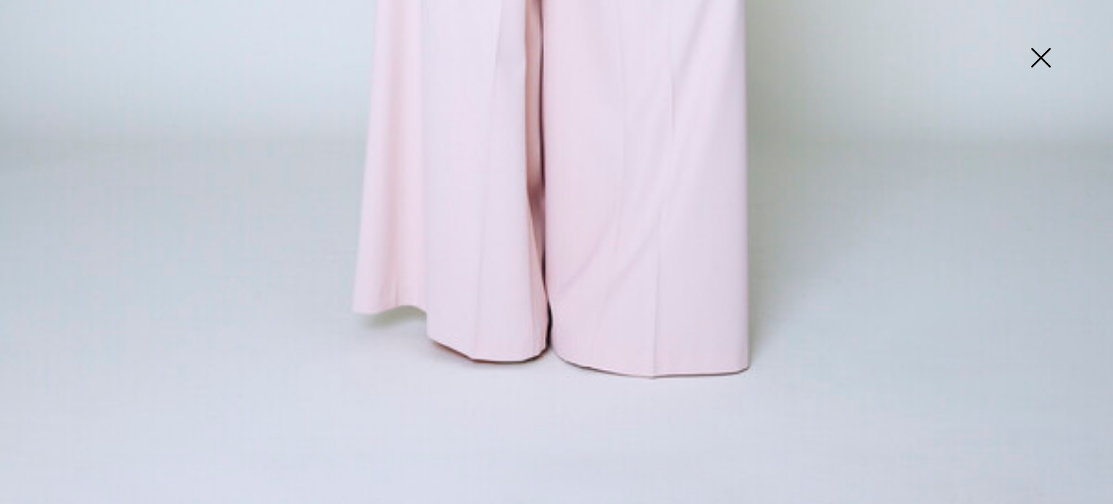
click at [1043, 61] on img at bounding box center [1040, 59] width 72 height 75
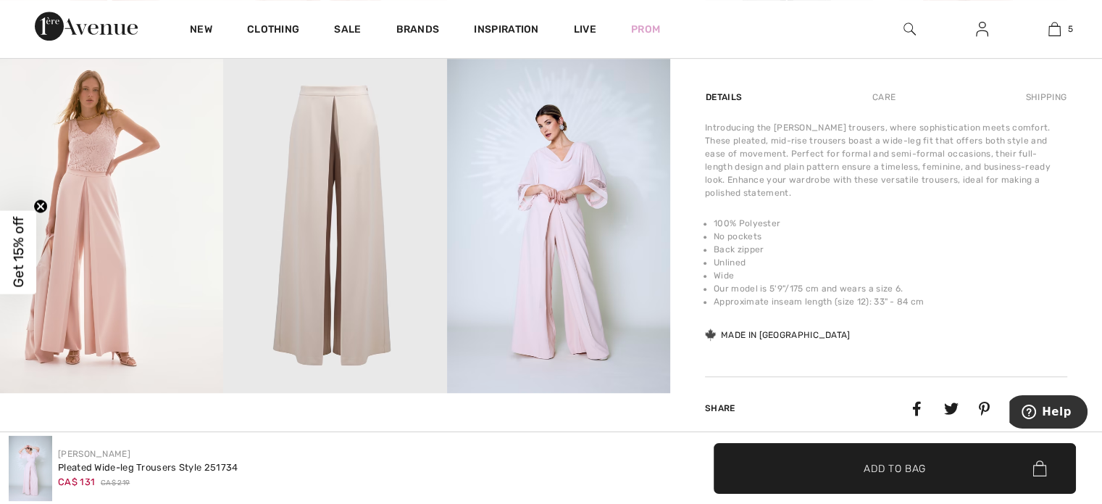
scroll to position [867, 0]
click at [158, 240] on img at bounding box center [111, 224] width 223 height 335
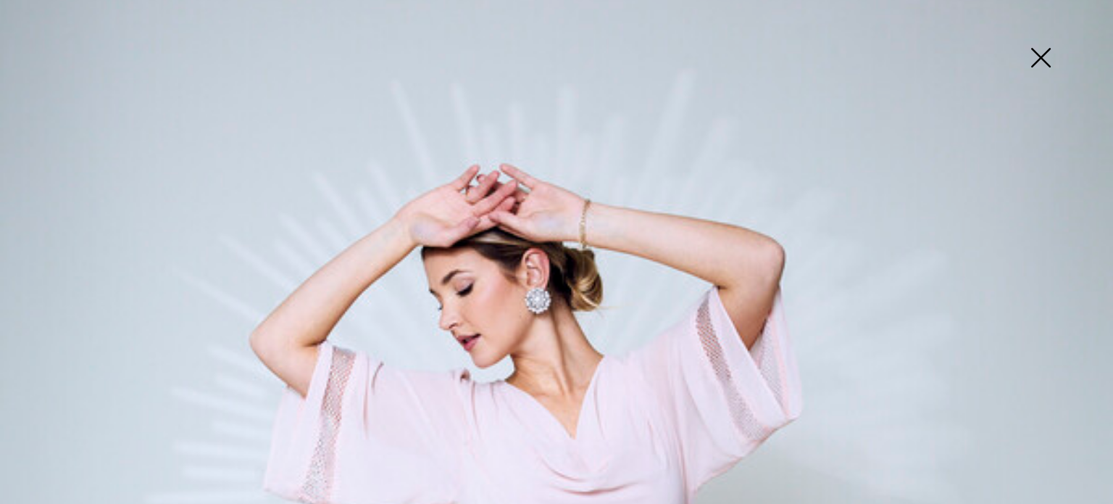
scroll to position [43, 0]
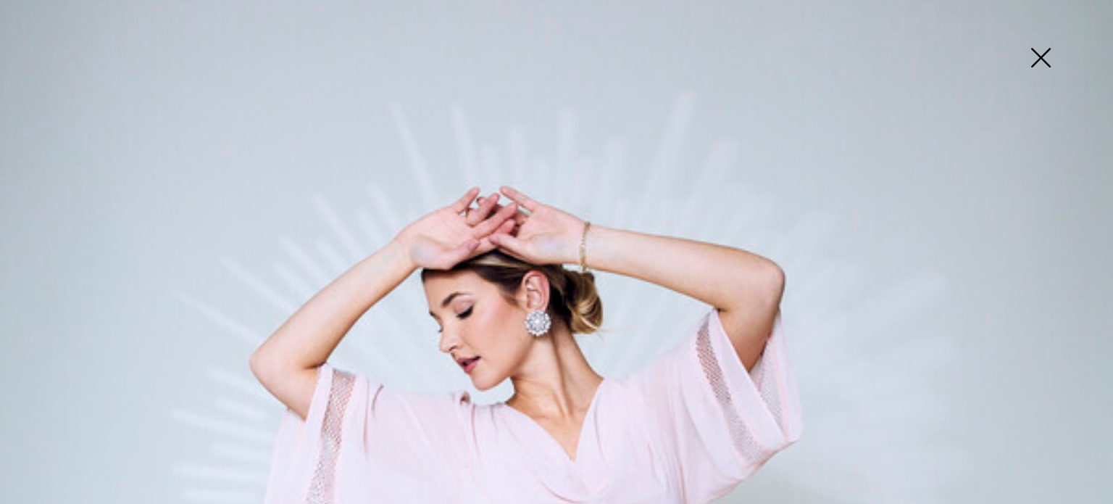
click at [1046, 54] on img at bounding box center [1040, 59] width 72 height 75
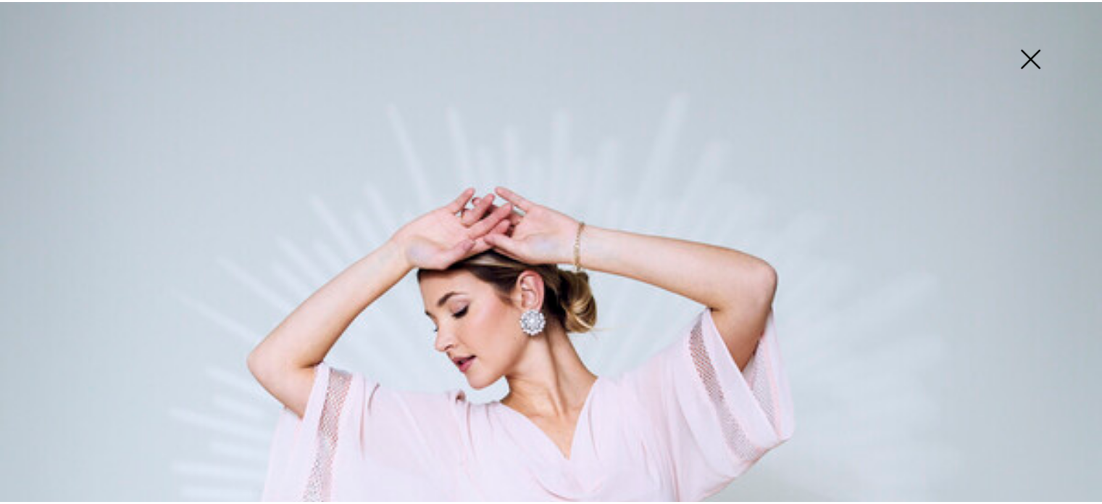
scroll to position [867, 0]
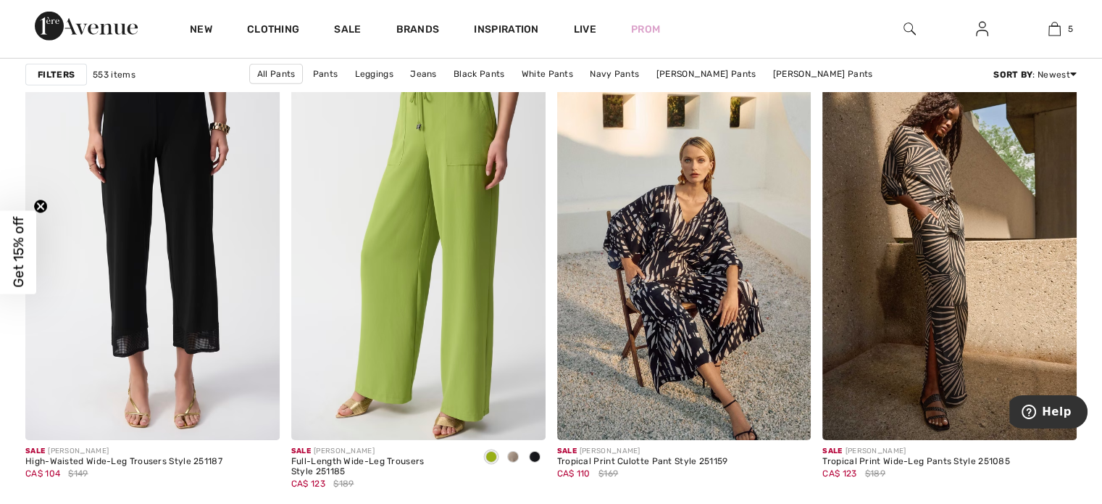
scroll to position [4610, 0]
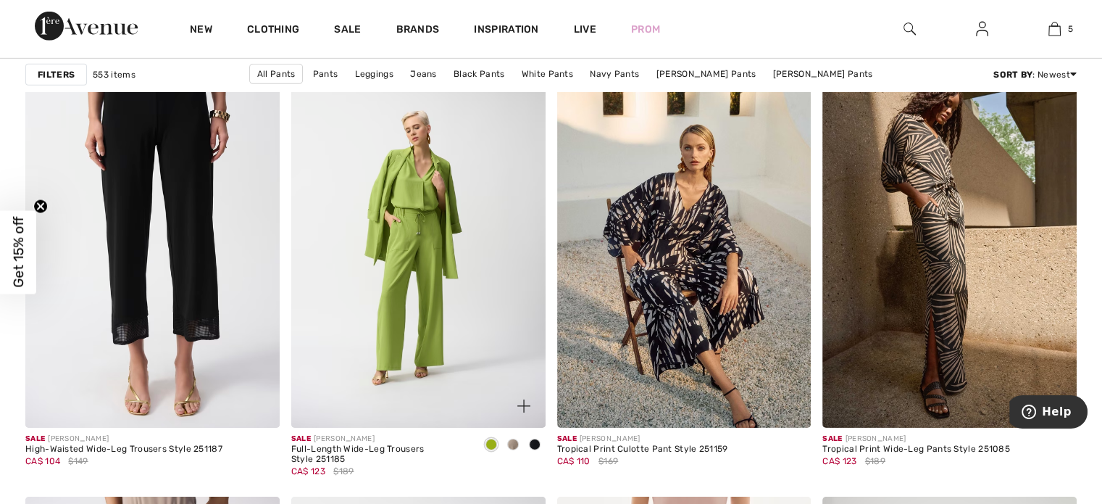
click at [509, 438] on span at bounding box center [513, 444] width 12 height 12
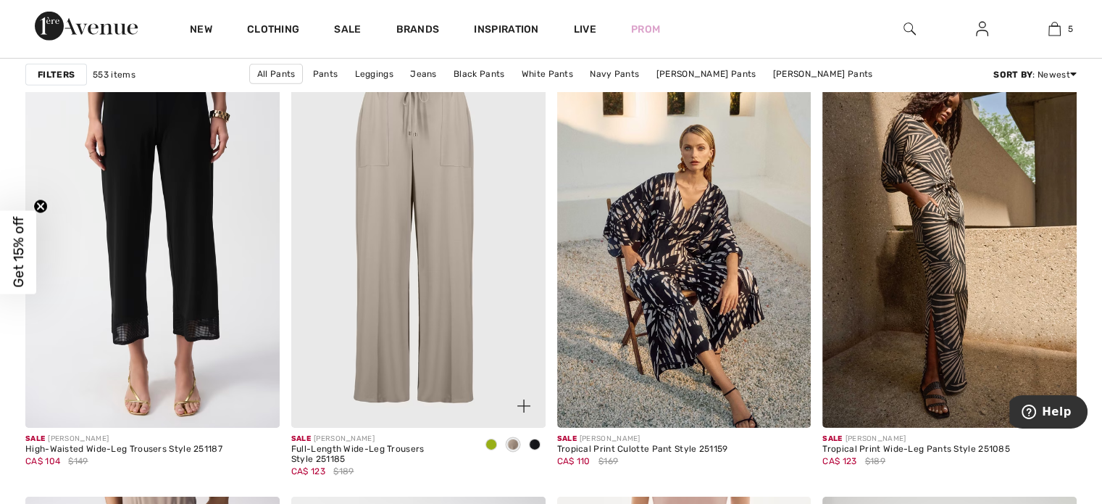
click at [533, 444] on span at bounding box center [535, 444] width 12 height 12
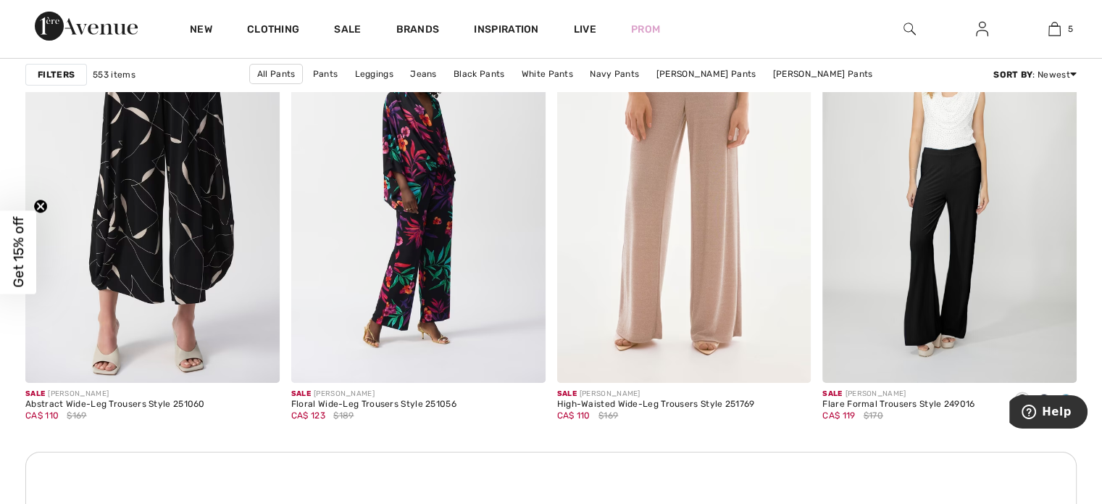
scroll to position [5052, 0]
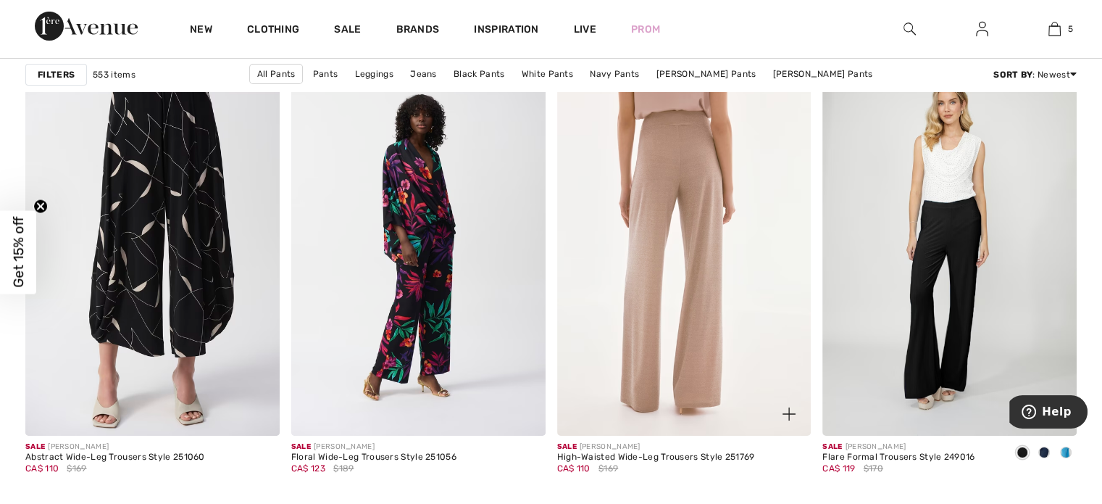
click at [688, 373] on img at bounding box center [684, 244] width 254 height 381
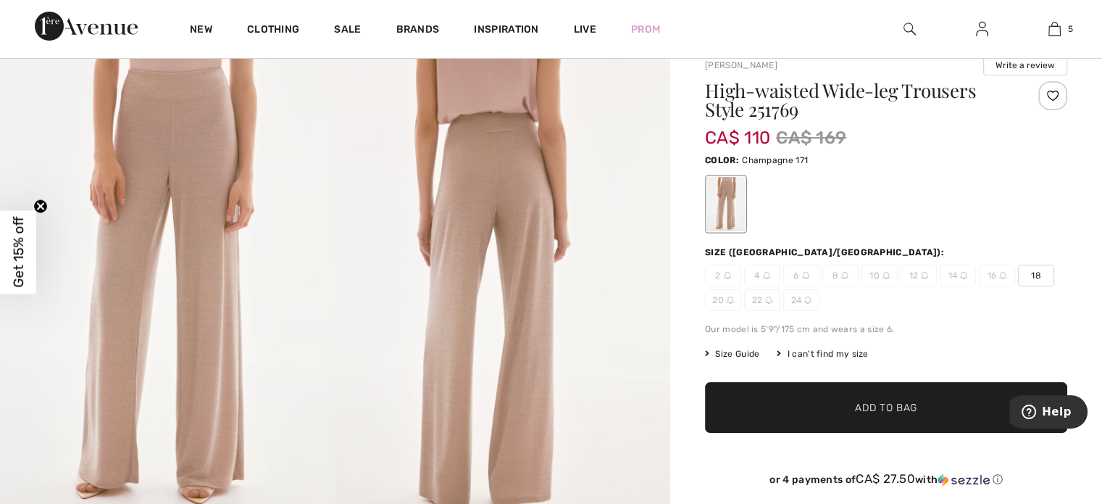
scroll to position [49, 0]
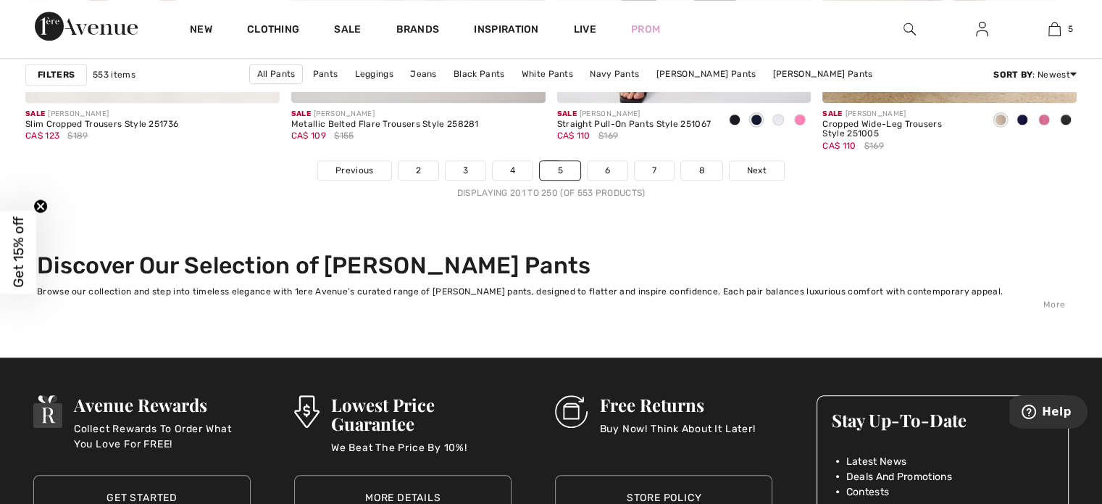
scroll to position [6928, 0]
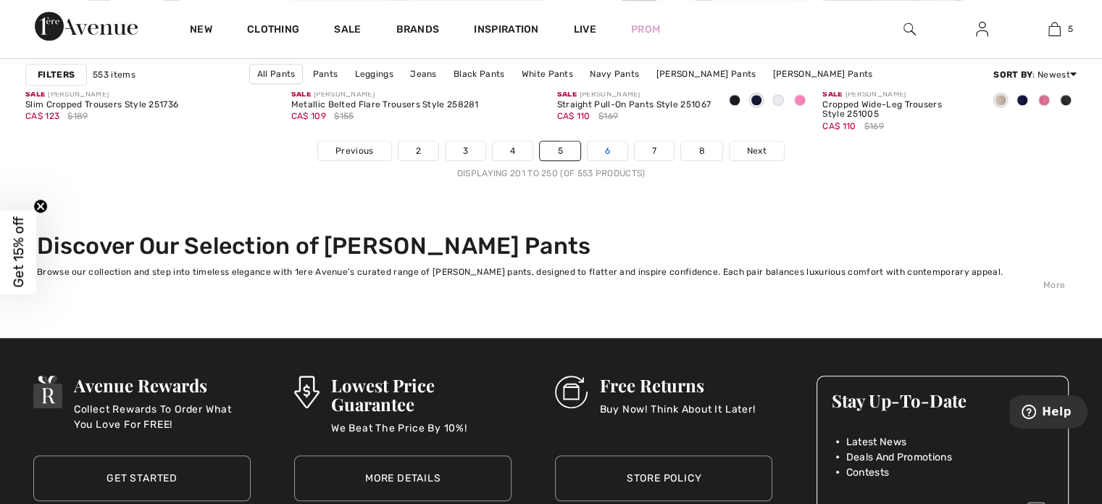
click at [605, 149] on link "6" at bounding box center [608, 150] width 40 height 19
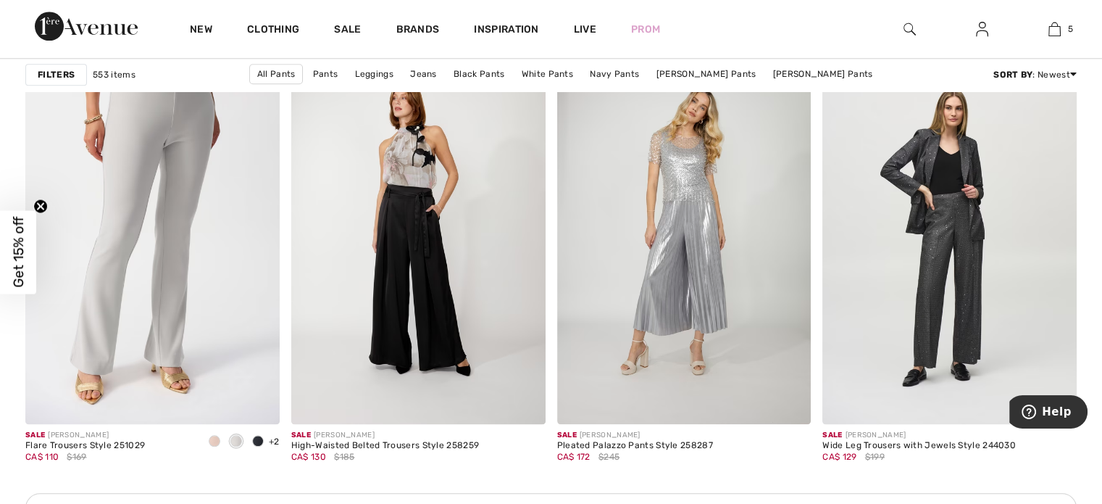
scroll to position [1530, 0]
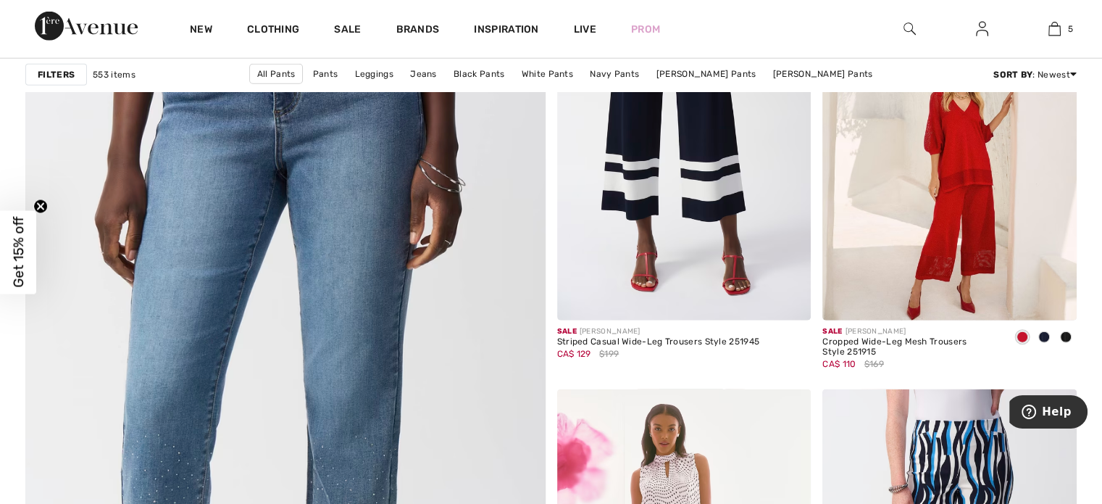
click at [605, 149] on img at bounding box center [684, 129] width 254 height 381
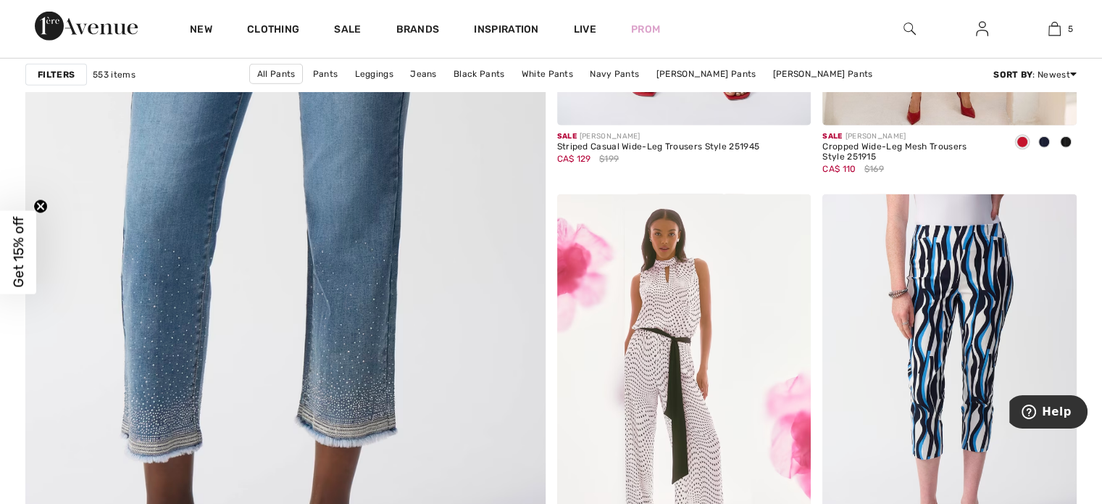
scroll to position [4055, 0]
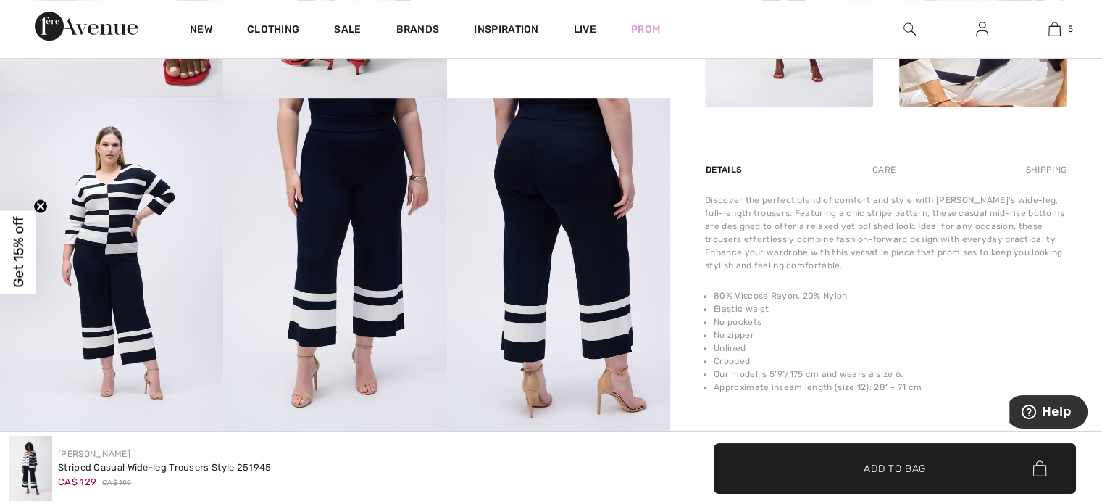
scroll to position [828, 0]
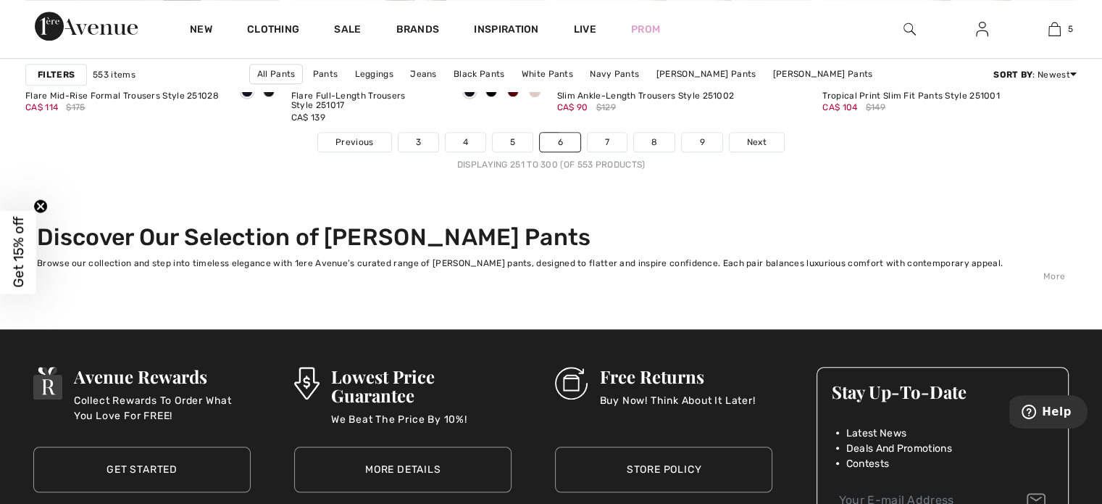
scroll to position [6928, 0]
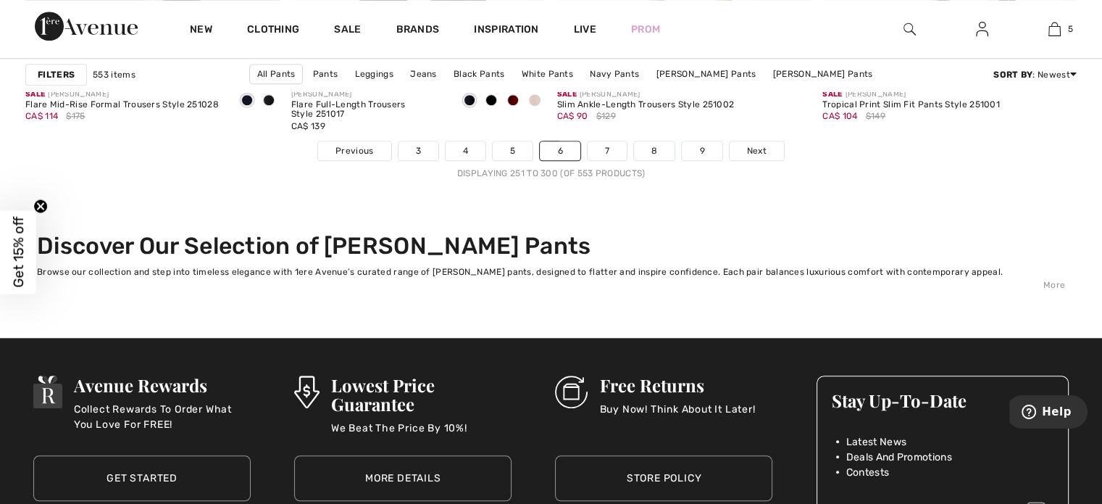
click at [612, 136] on div "Sale JOSEPH RIBKOFF Slim Ankle-Length Trousers Style 251002 CA$ 90 $129" at bounding box center [684, 111] width 254 height 57
click at [598, 150] on link "7" at bounding box center [607, 150] width 39 height 19
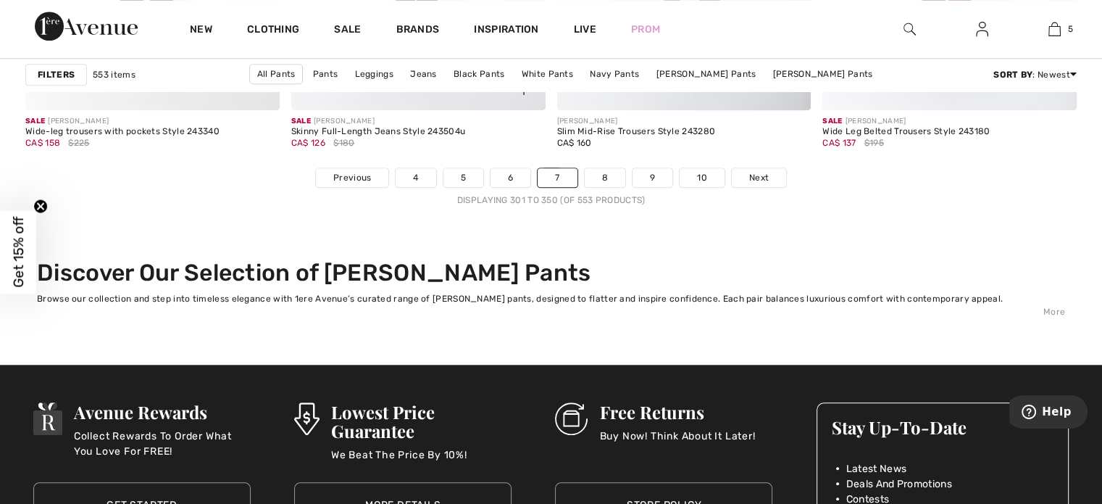
scroll to position [6902, 0]
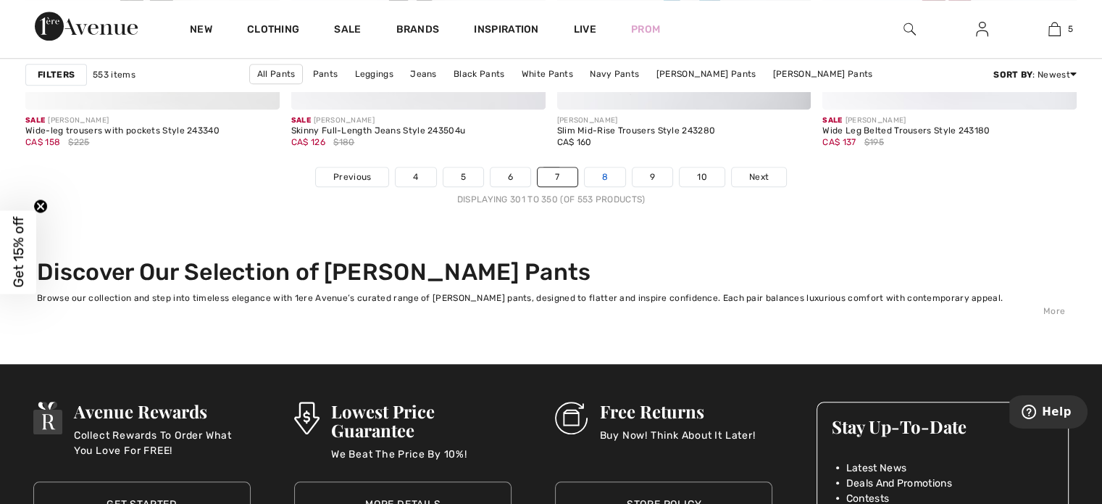
click at [603, 173] on link "8" at bounding box center [605, 176] width 41 height 19
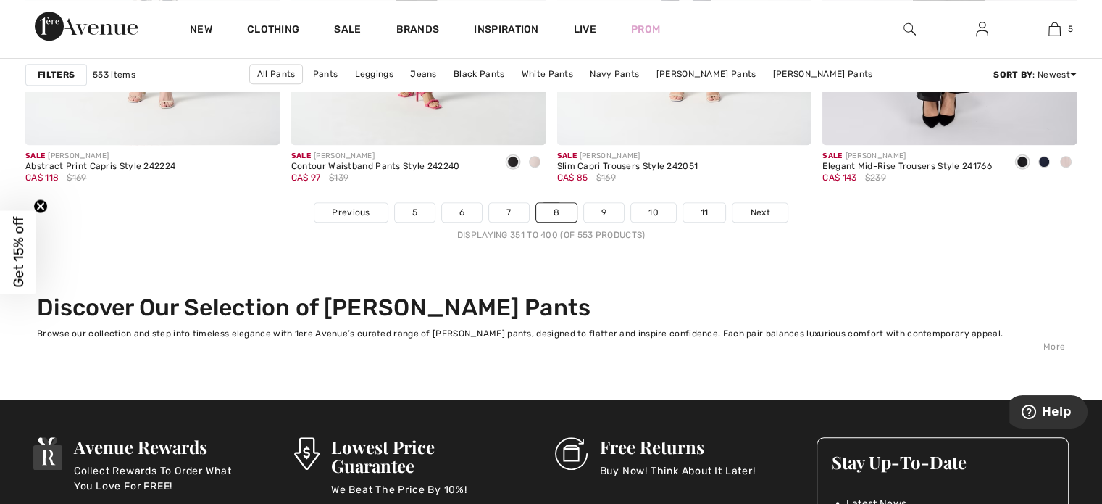
scroll to position [6867, 0]
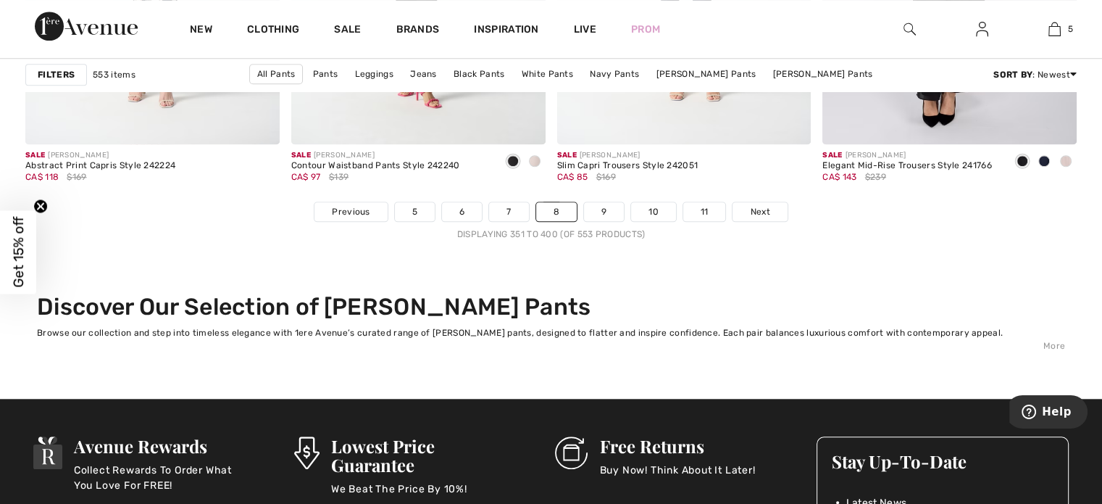
click at [612, 218] on li "9" at bounding box center [603, 211] width 41 height 20
click at [605, 202] on link "9" at bounding box center [604, 211] width 40 height 19
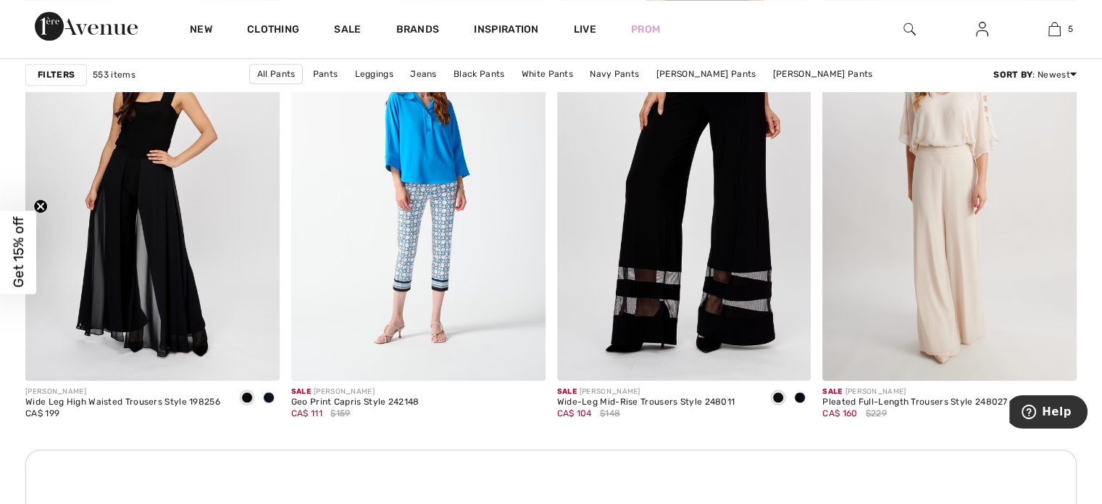
scroll to position [1576, 0]
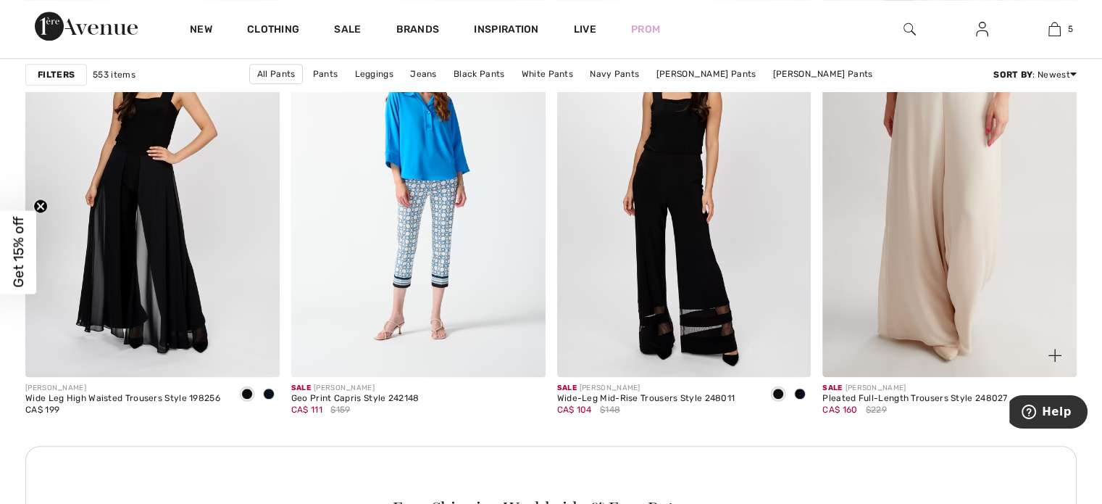
click at [919, 227] on img at bounding box center [950, 185] width 254 height 381
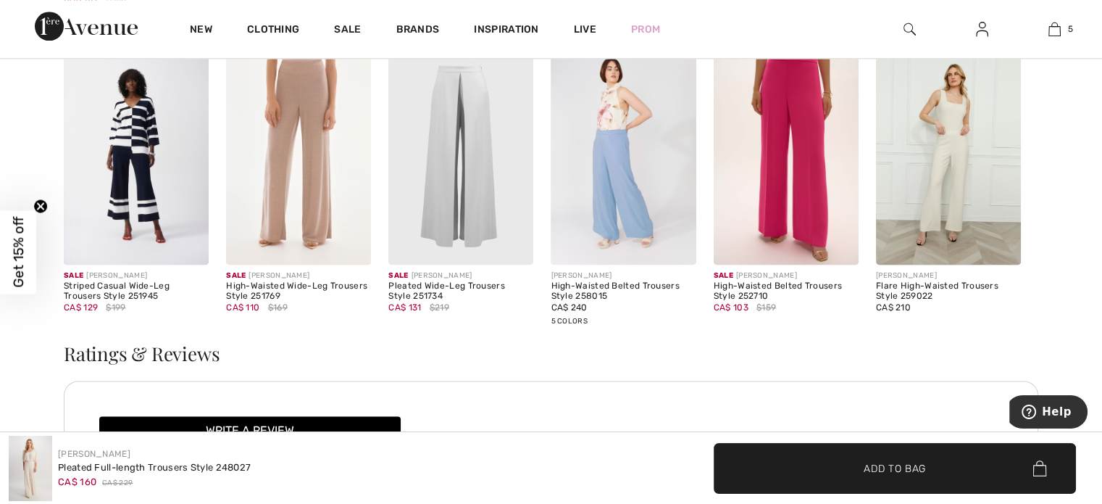
scroll to position [1922, 0]
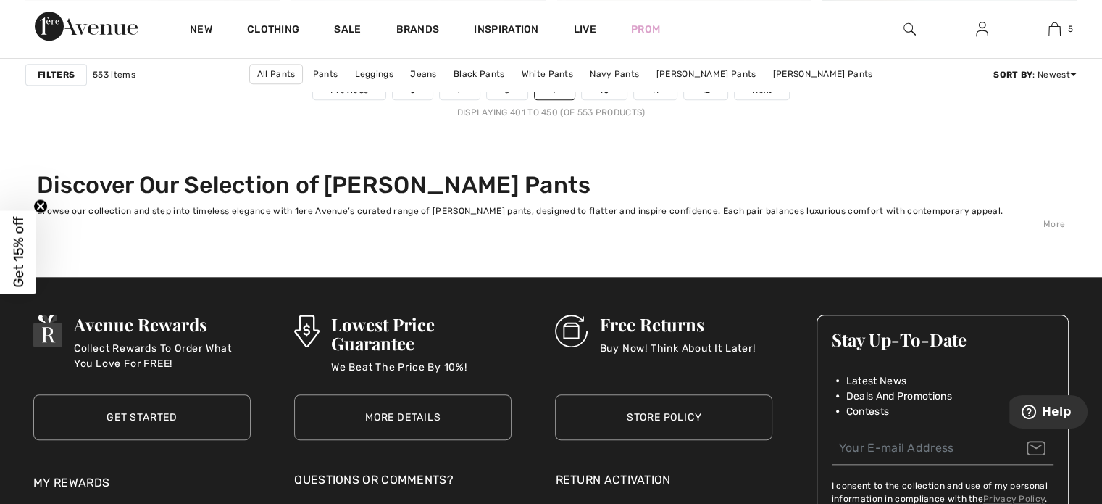
scroll to position [6991, 0]
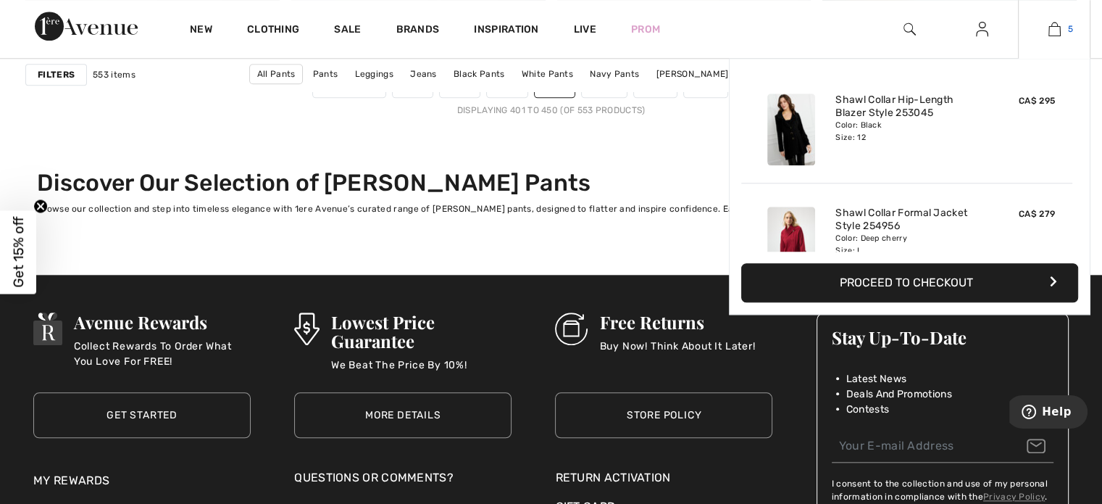
click at [1059, 28] on img at bounding box center [1055, 28] width 12 height 17
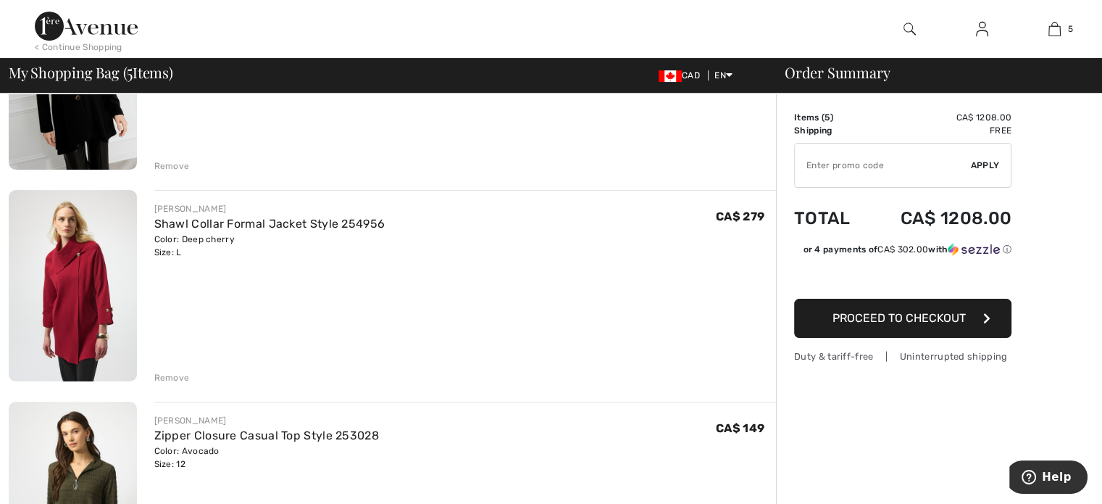
scroll to position [234, 0]
click at [159, 379] on div "Remove" at bounding box center [172, 378] width 36 height 13
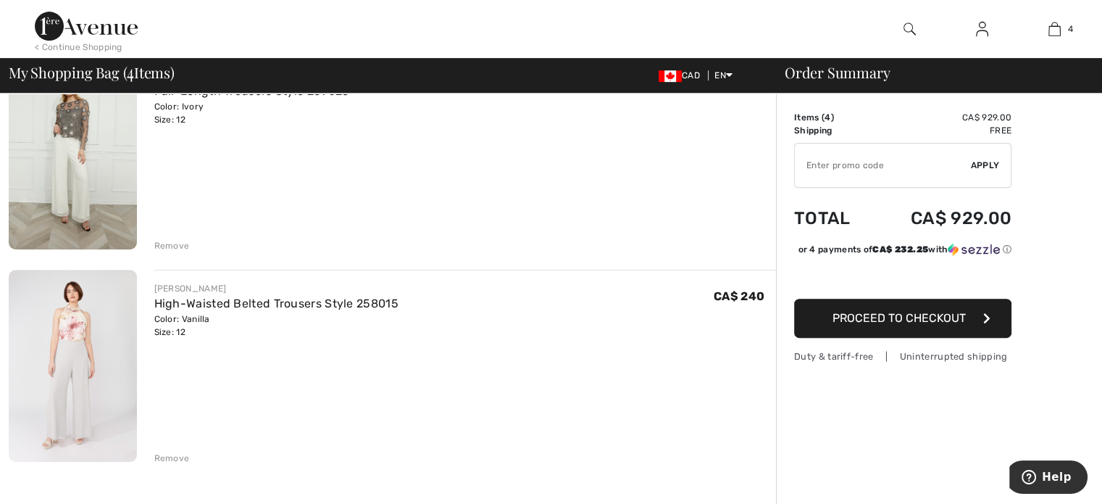
scroll to position [581, 0]
click at [177, 455] on div "Remove" at bounding box center [172, 455] width 36 height 13
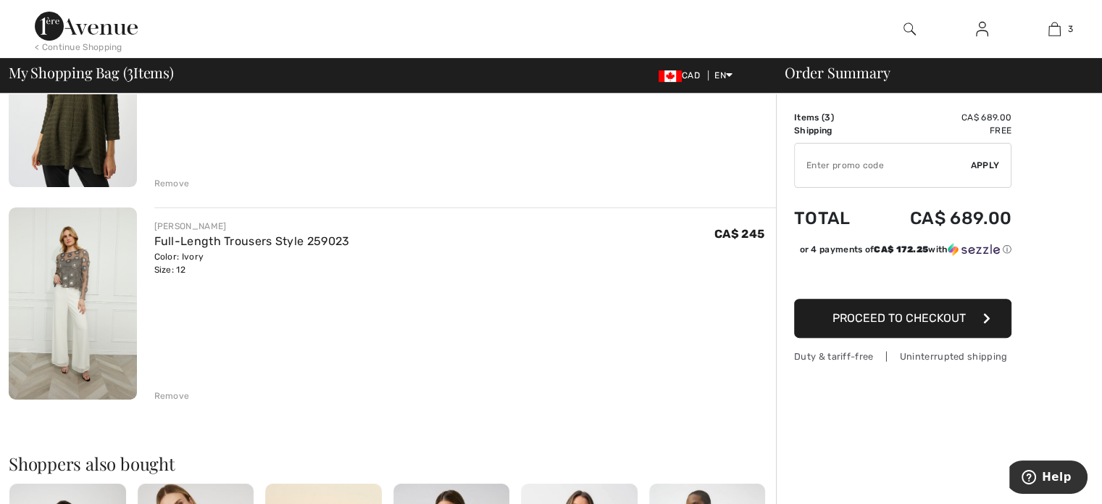
scroll to position [0, 0]
